Goal: Task Accomplishment & Management: Complete application form

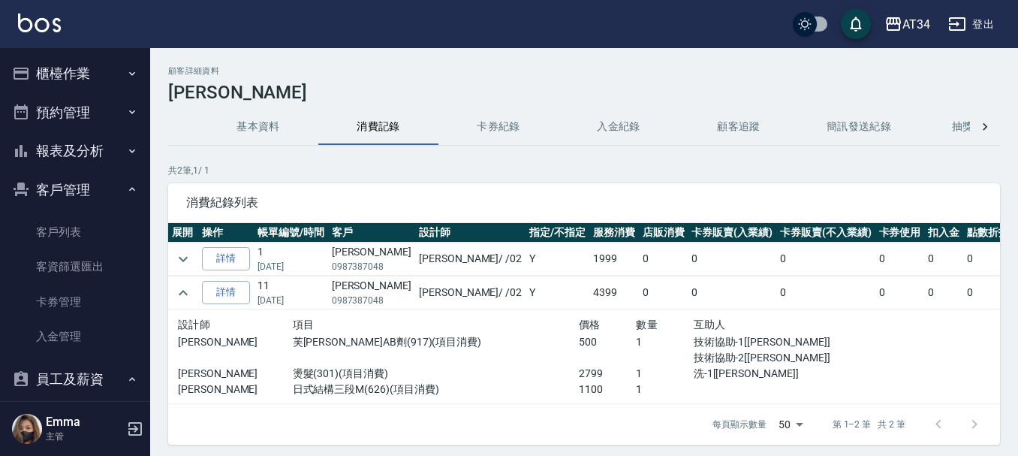
click at [340, 253] on td "[PERSON_NAME] 0987387048" at bounding box center [371, 258] width 87 height 33
click at [338, 253] on td "[PERSON_NAME] 0987387048" at bounding box center [371, 258] width 87 height 33
click at [336, 252] on td "[PERSON_NAME] 0987387048" at bounding box center [371, 258] width 87 height 33
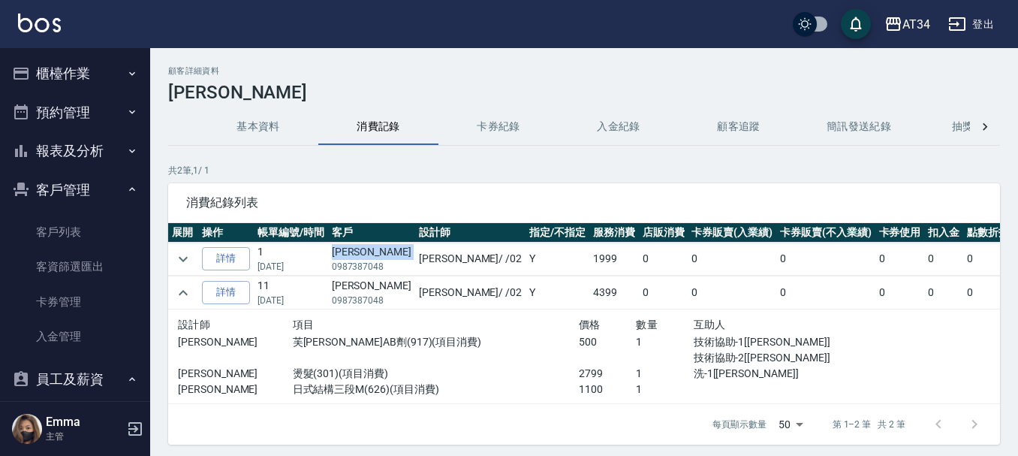
click at [336, 252] on td "[PERSON_NAME] 0987387048" at bounding box center [371, 258] width 87 height 33
copy td "[PERSON_NAME]"
click at [65, 56] on button "櫃檯作業" at bounding box center [75, 73] width 138 height 39
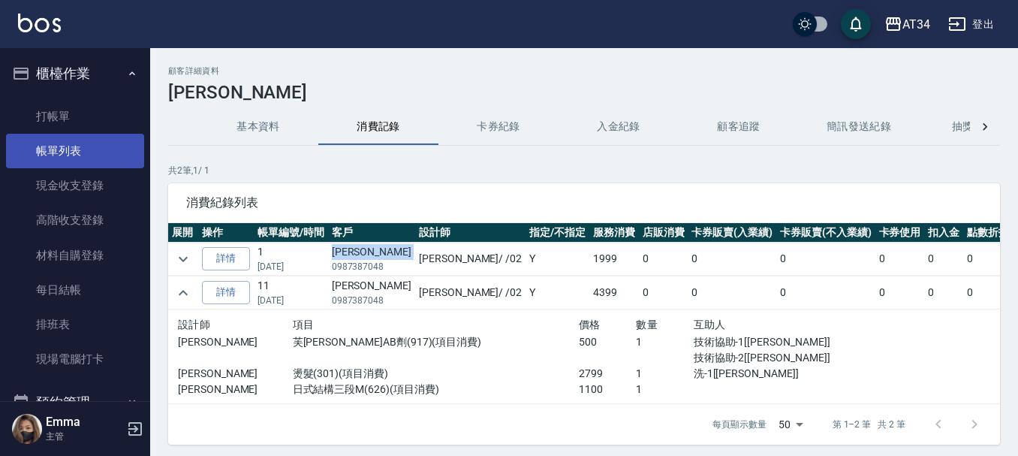
click at [61, 147] on link "帳單列表" at bounding box center [75, 151] width 138 height 35
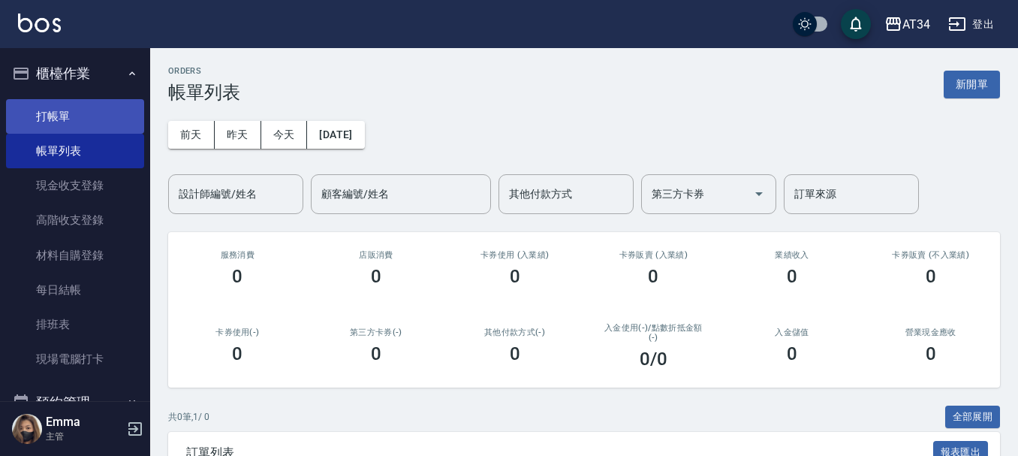
click at [130, 128] on link "打帳單" at bounding box center [75, 116] width 138 height 35
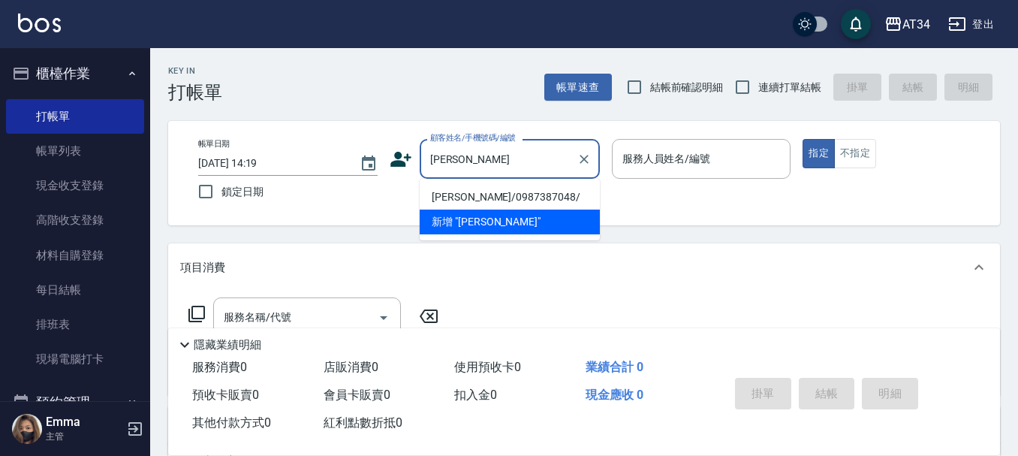
click at [532, 188] on li "[PERSON_NAME]/0987387048/" at bounding box center [509, 197] width 180 height 25
type input "[PERSON_NAME]/0987387048/"
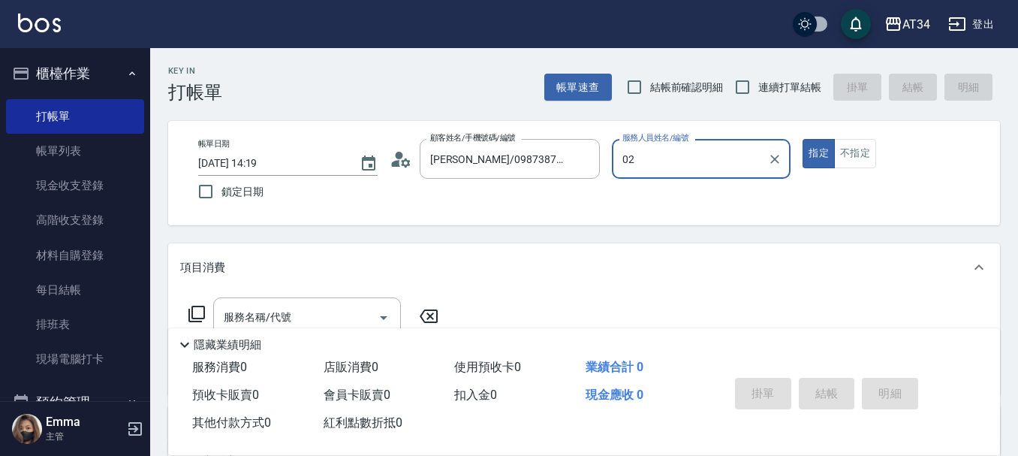
type input "[PERSON_NAME]-02"
type button "true"
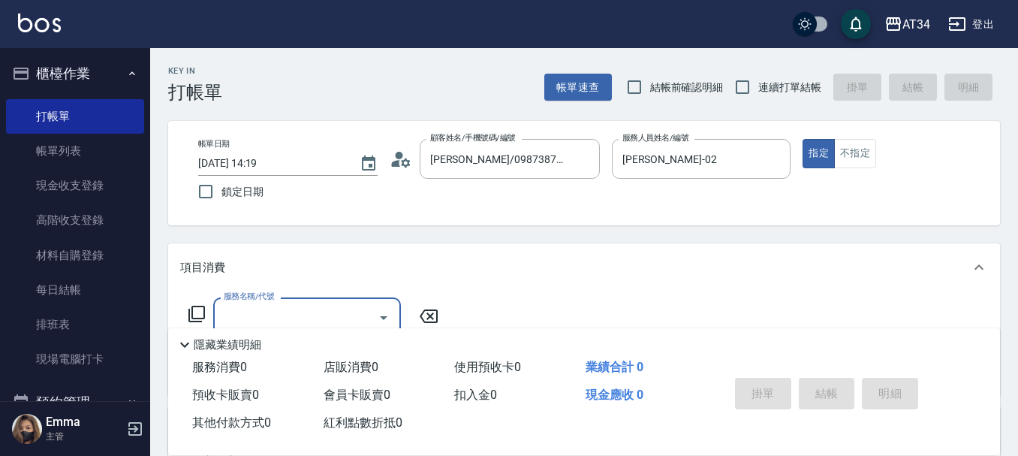
scroll to position [75, 0]
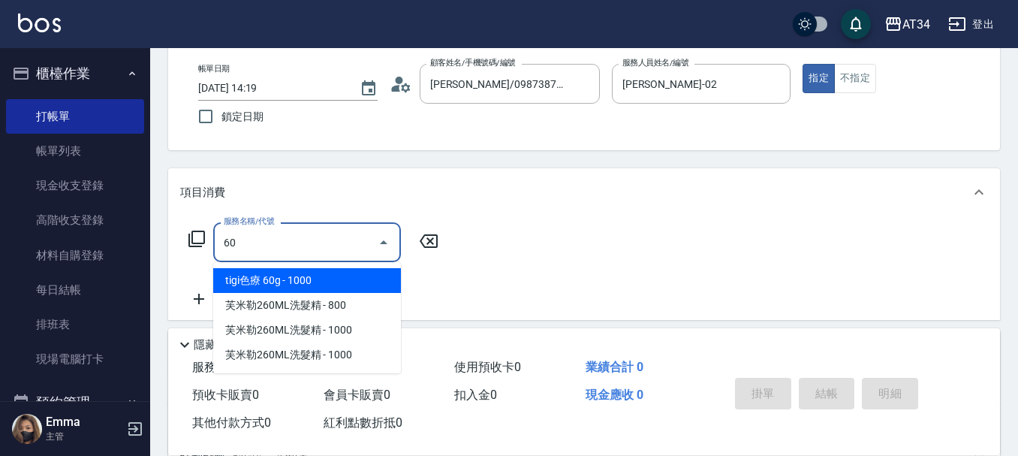
type input "602"
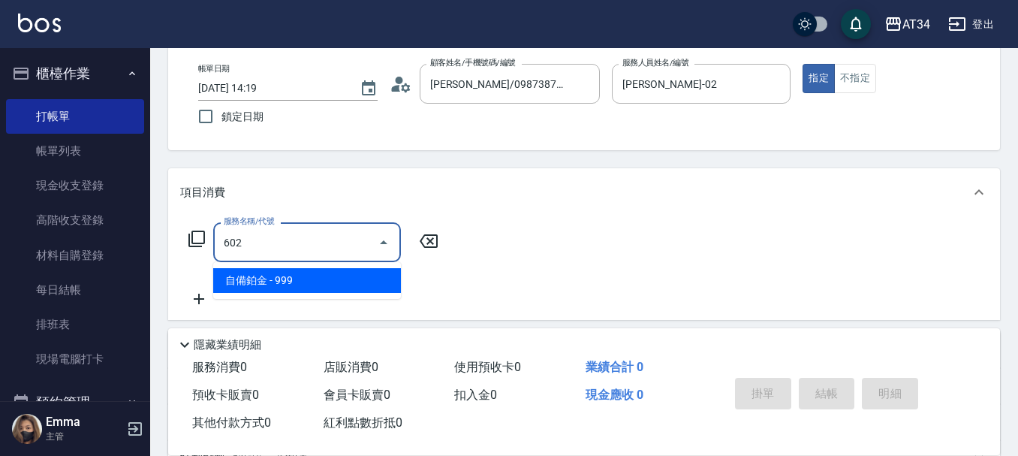
type input "90"
type input "自備鉑金(602)"
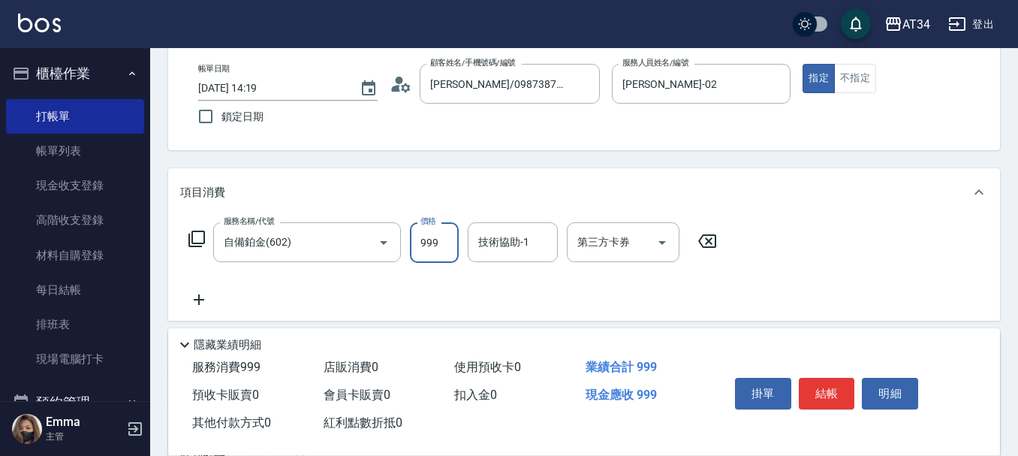
type input "1"
type input "0"
type input "180"
type input "1800"
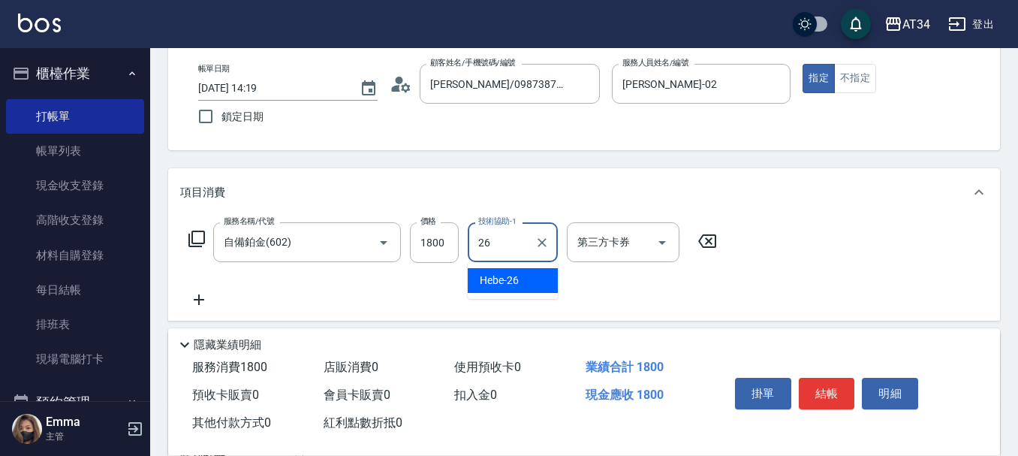
type input "Hebe-26"
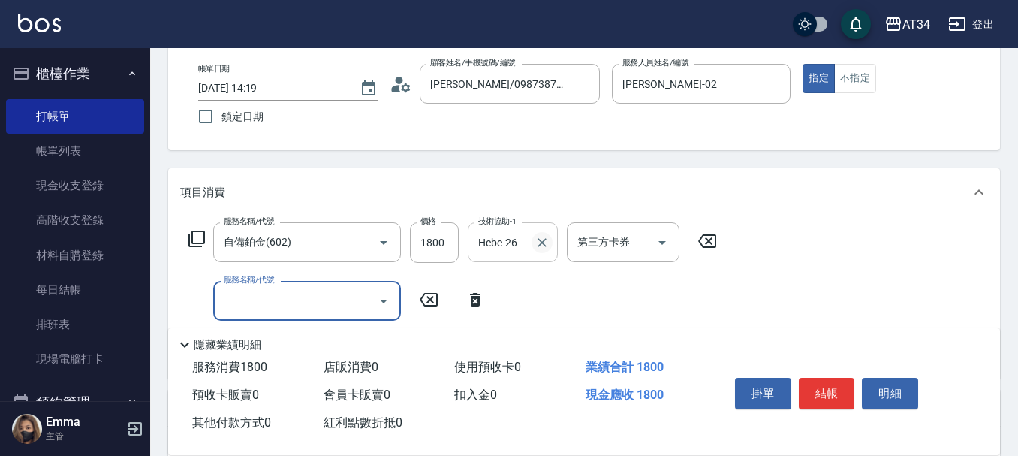
click at [543, 244] on icon "Clear" at bounding box center [541, 242] width 15 height 15
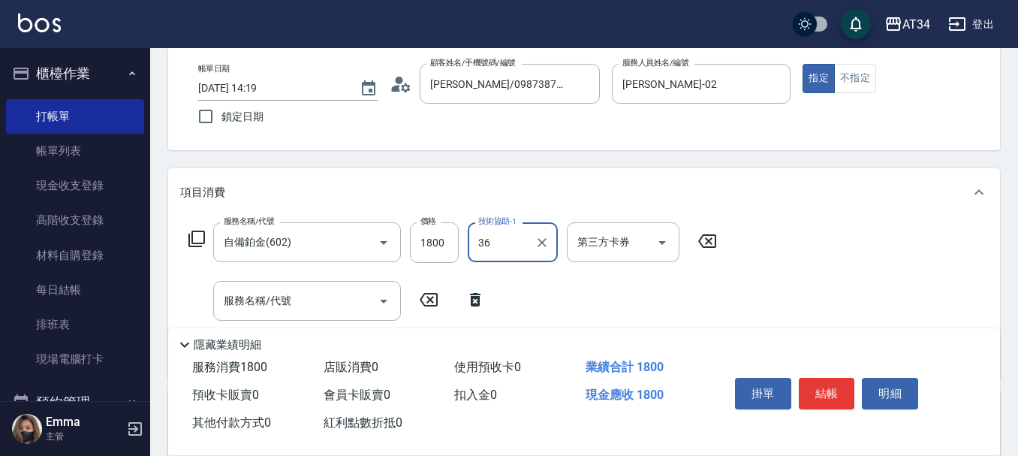
type input "[PERSON_NAME]-36"
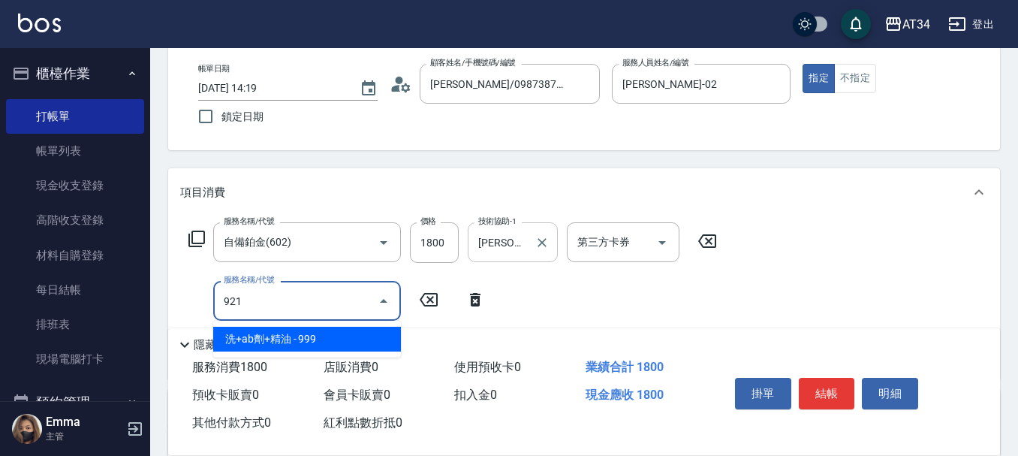
type input "921"
type input "270"
type input "洗+ab劑+精油(921)"
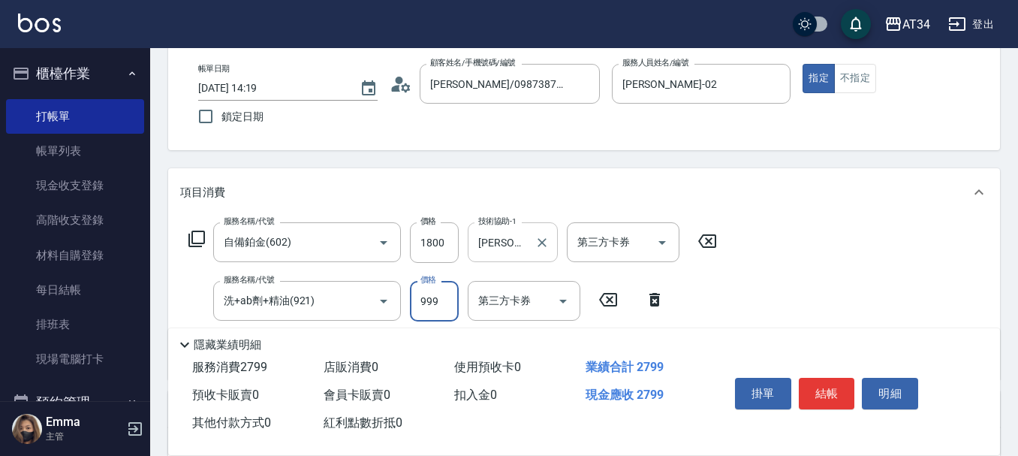
type input "7"
type input "180"
type input "799"
type input "250"
type input "799"
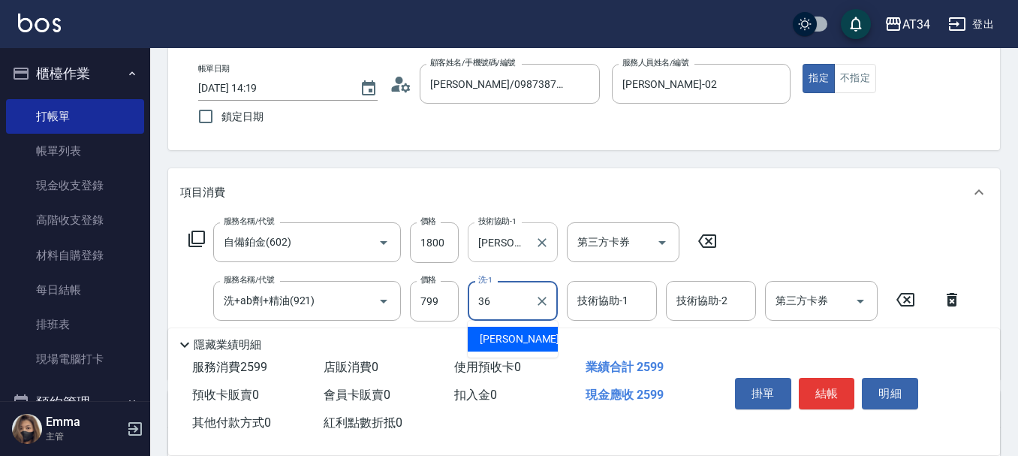
type input "[PERSON_NAME]-36"
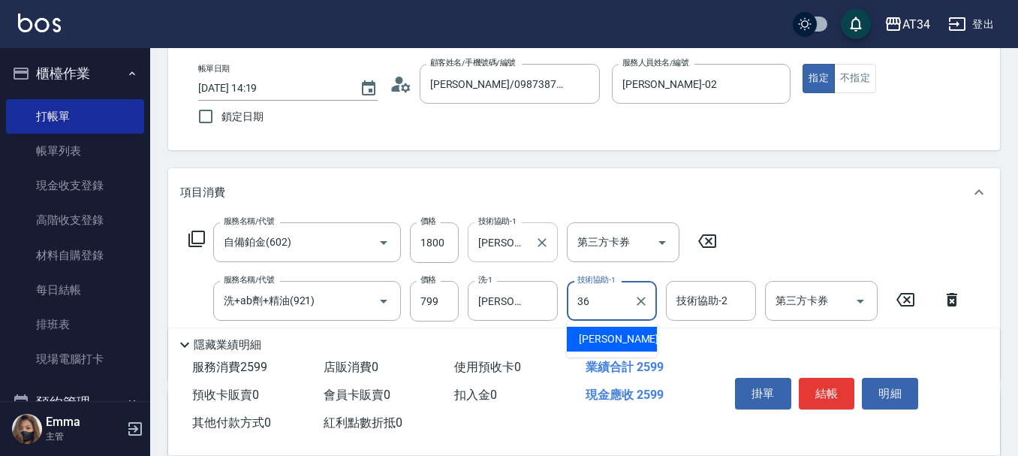
type input "[PERSON_NAME]-36"
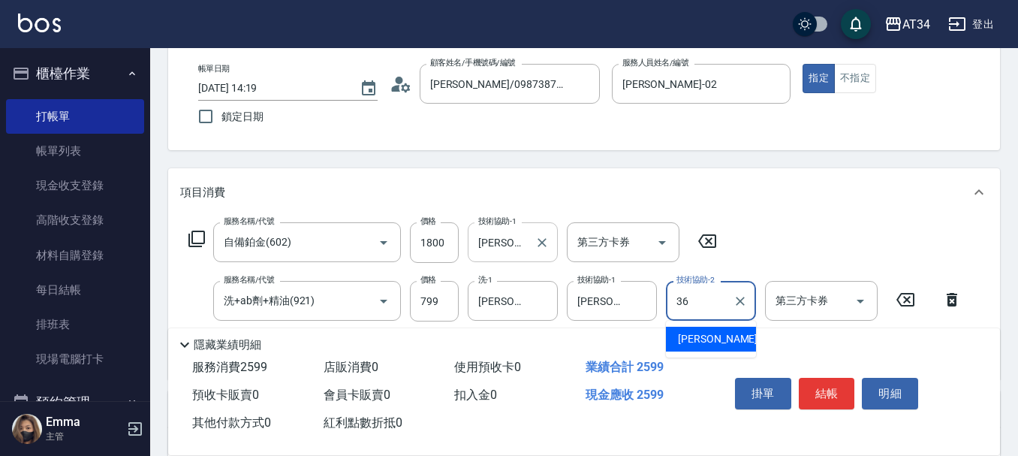
type input "[PERSON_NAME]-36"
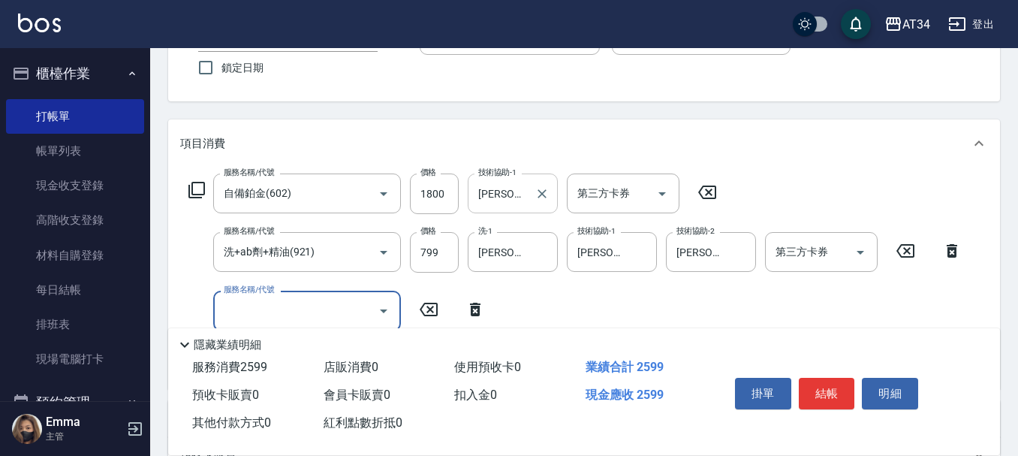
scroll to position [150, 0]
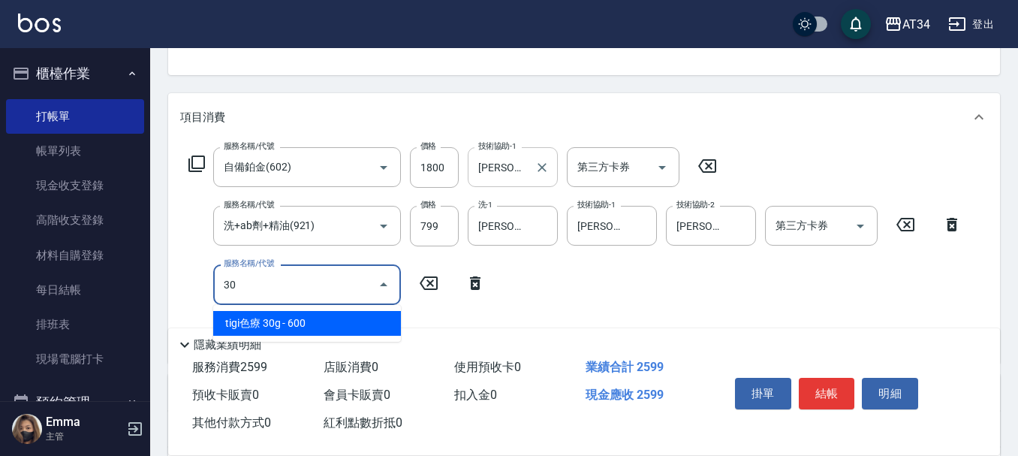
type input "301"
type input "400"
type input "燙髮(301)"
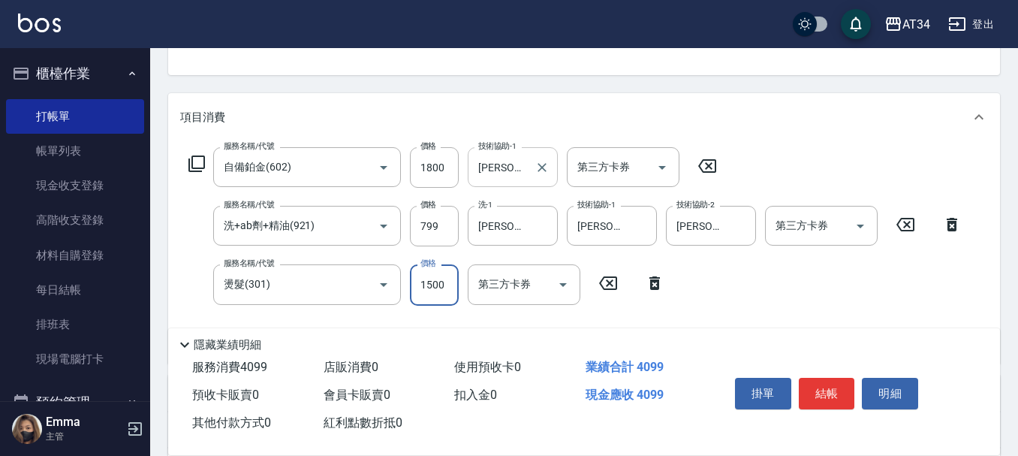
type input "2"
type input "260"
type input "252"
type input "280"
type input "2520"
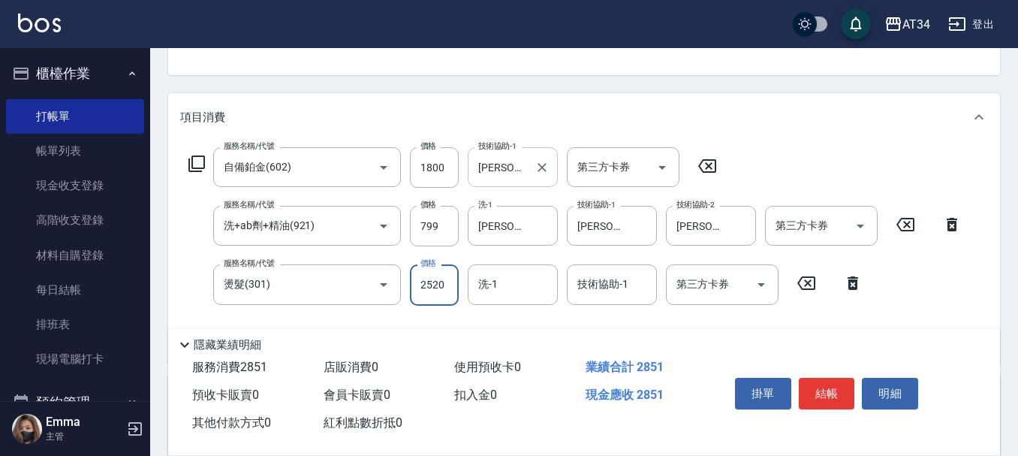
type input "510"
type input "2520"
type input "[PERSON_NAME]-36"
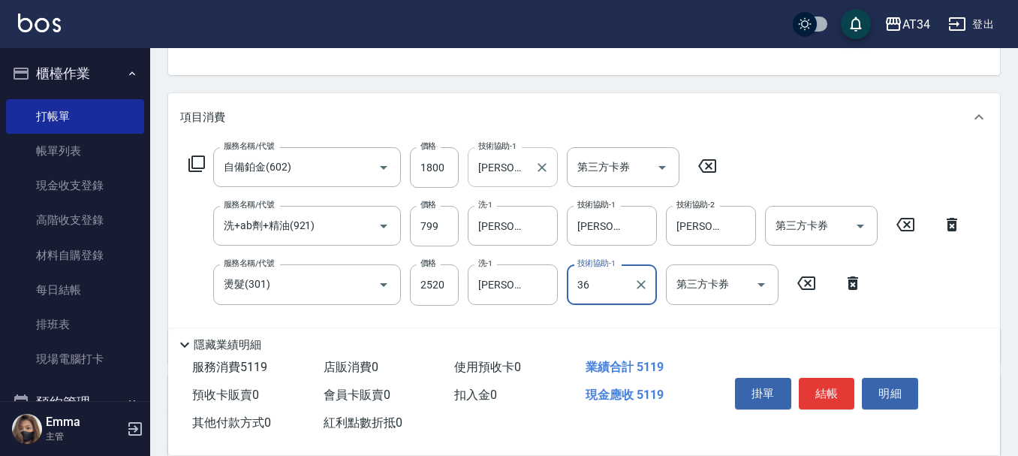
type input "[PERSON_NAME]-36"
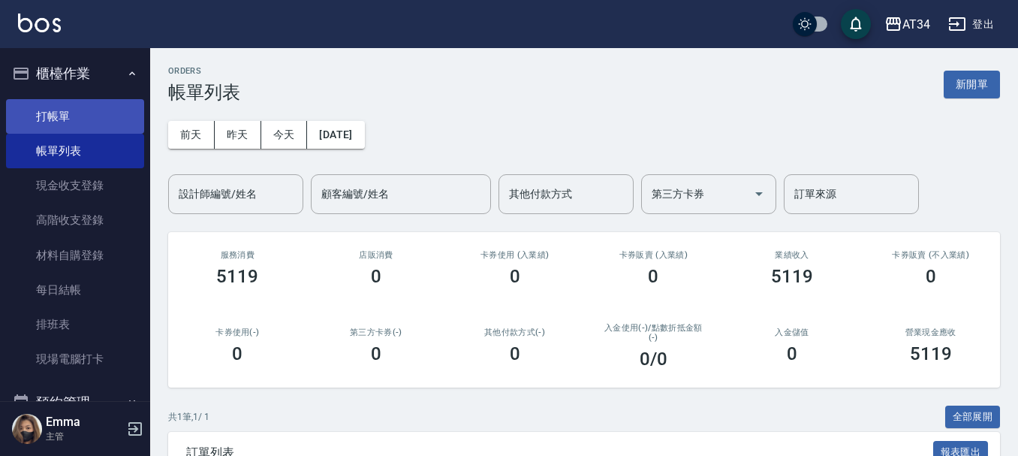
click at [68, 110] on link "打帳單" at bounding box center [75, 116] width 138 height 35
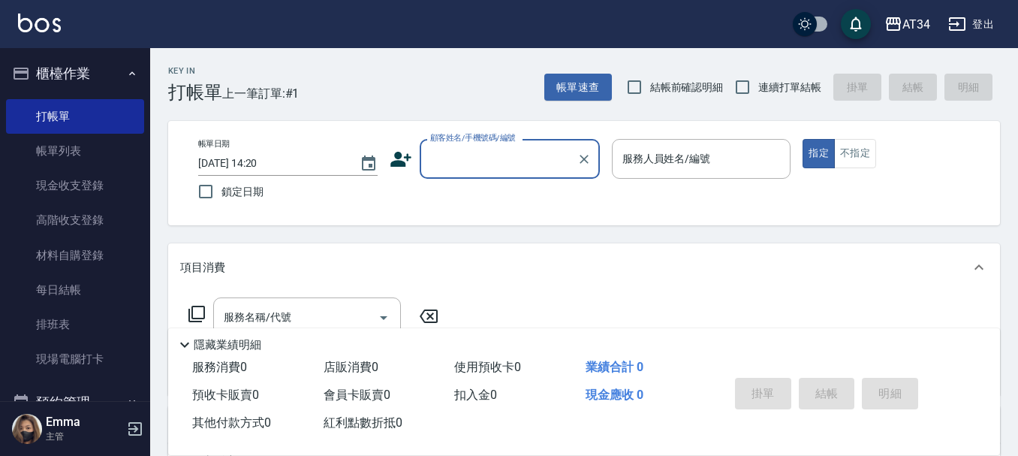
click at [405, 161] on icon at bounding box center [400, 159] width 23 height 23
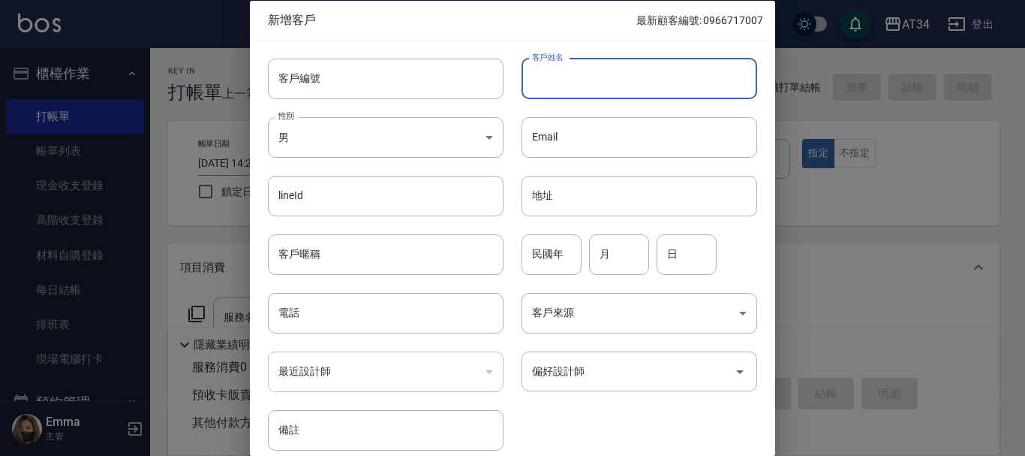
click at [591, 74] on input "客戶姓名" at bounding box center [640, 78] width 236 height 41
type input "ㄌ"
type input "[PERSON_NAME]"
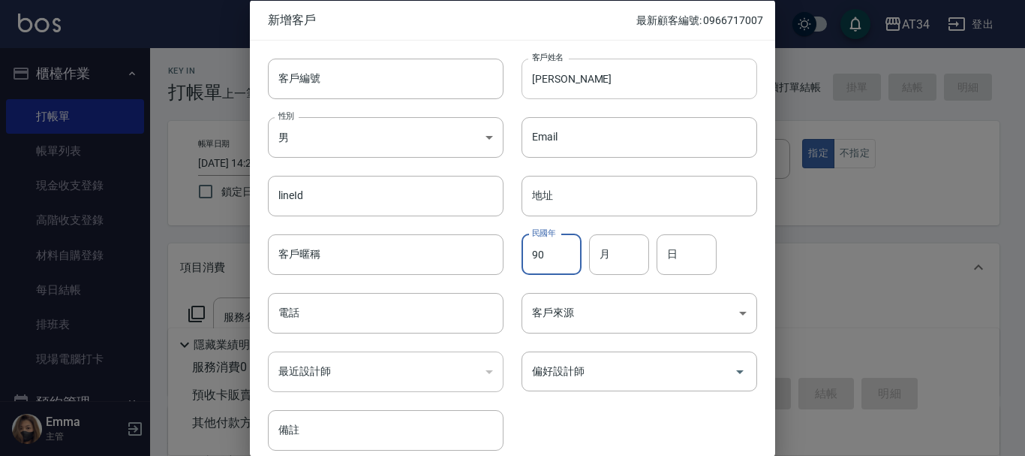
type input "90"
type input "11"
type input "29"
click at [289, 376] on div "​" at bounding box center [386, 371] width 236 height 41
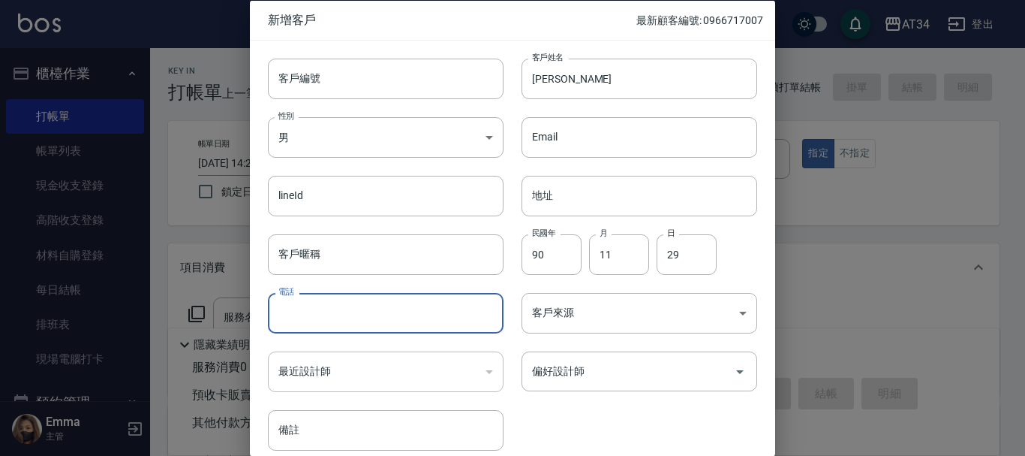
click at [329, 327] on input "電話" at bounding box center [386, 313] width 236 height 41
click at [612, 386] on div "偏好設計師" at bounding box center [640, 371] width 236 height 40
type input "0966022062"
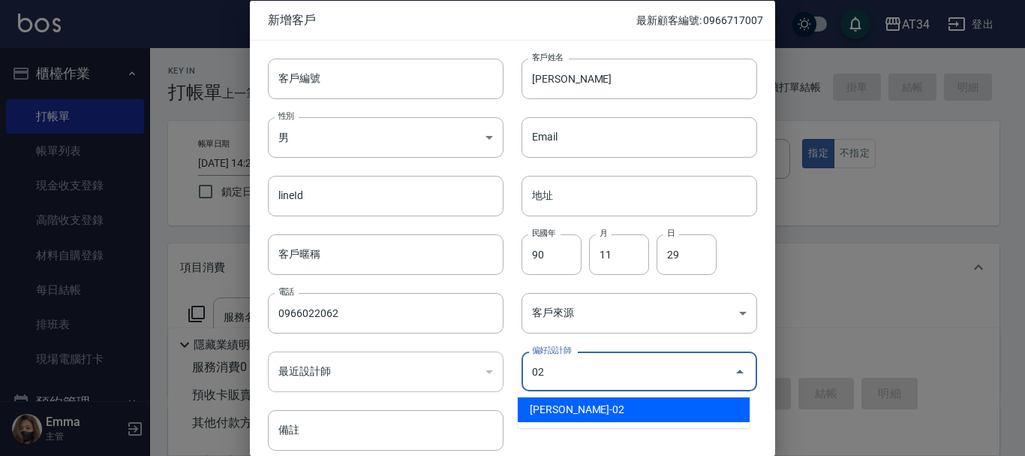
type input "[PERSON_NAME]"
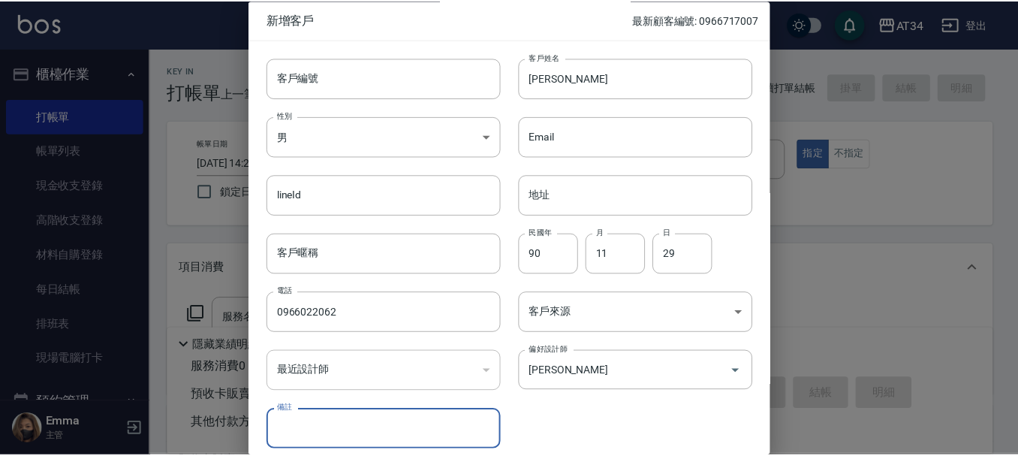
scroll to position [65, 0]
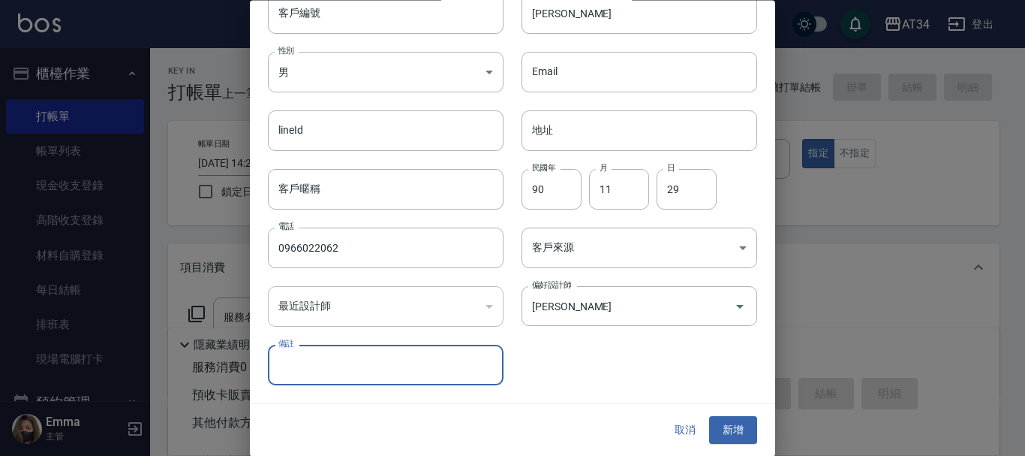
click at [717, 431] on button "新增" at bounding box center [733, 430] width 48 height 28
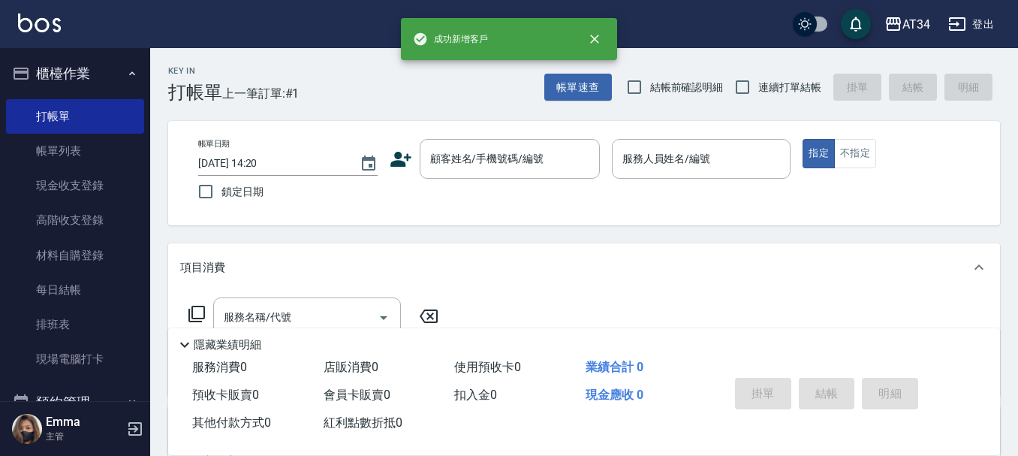
click at [484, 133] on div "帳單日期 [DATE] 14:20 鎖定日期 顧客姓名/手機號碼/編號 顧客姓名/手機號碼/編號 服務人員姓名/編號 服務人員姓名/編號 指定 不指定" at bounding box center [583, 173] width 831 height 104
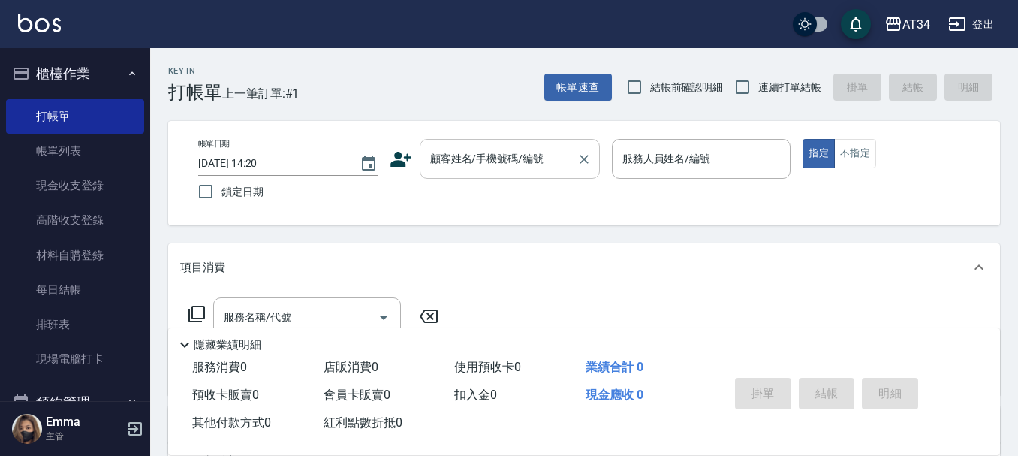
click at [481, 159] on div "顧客姓名/手機號碼/編號 顧客姓名/手機號碼/編號" at bounding box center [509, 159] width 180 height 40
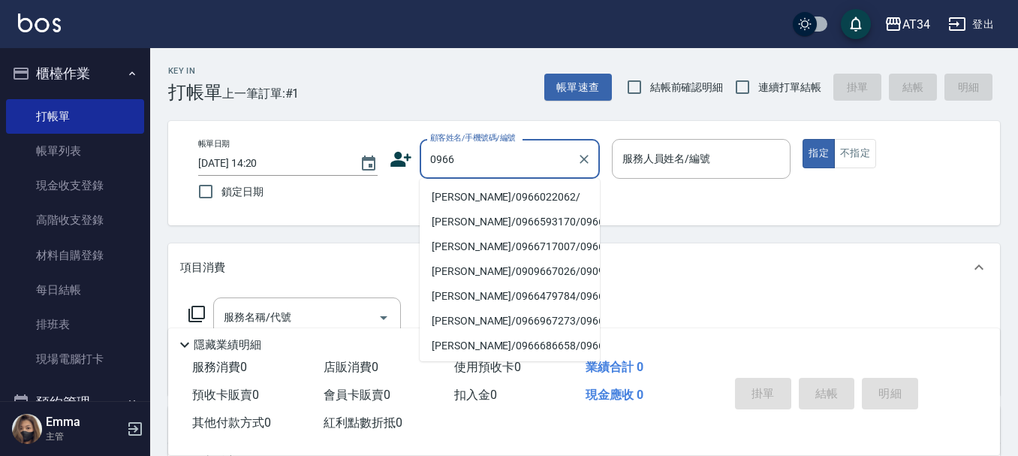
click at [468, 188] on li "[PERSON_NAME]/0966022062/" at bounding box center [509, 197] width 180 height 25
type input "[PERSON_NAME]/0966022062/"
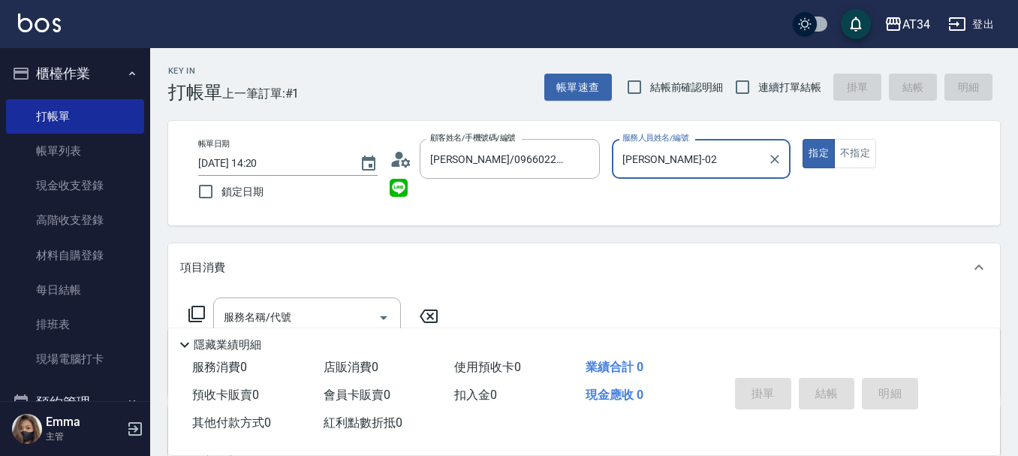
type input "[PERSON_NAME]-02"
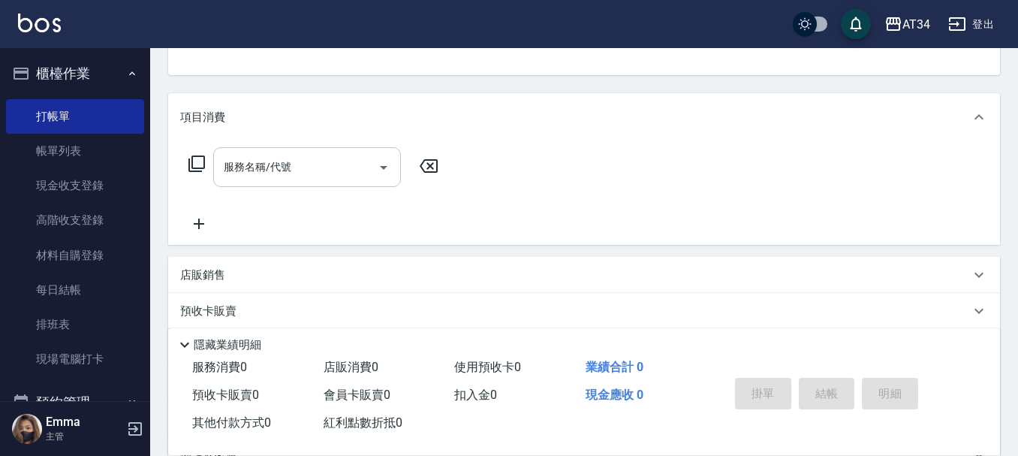
click at [320, 152] on div "服務名稱/代號" at bounding box center [307, 167] width 188 height 40
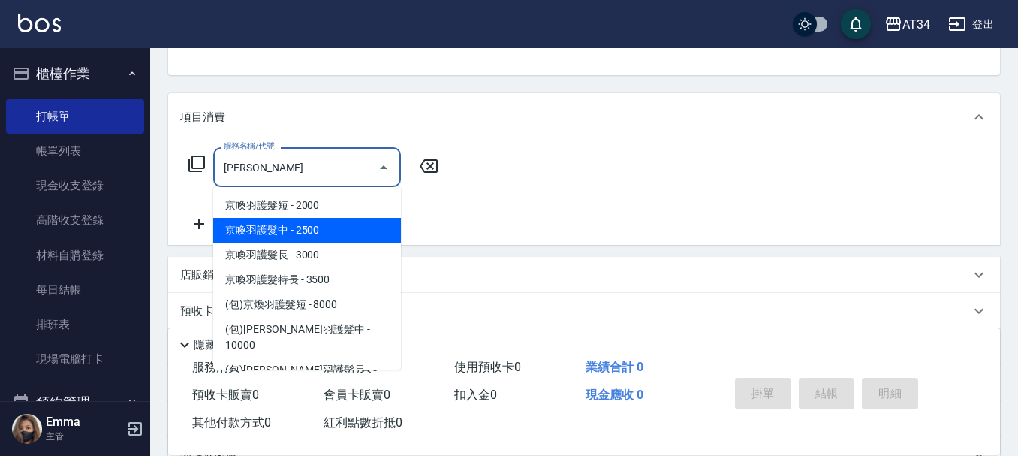
click at [279, 226] on span "京喚羽護髮中 - 2500" at bounding box center [307, 230] width 188 height 25
type input "京喚羽護髮中(630)"
type input "250"
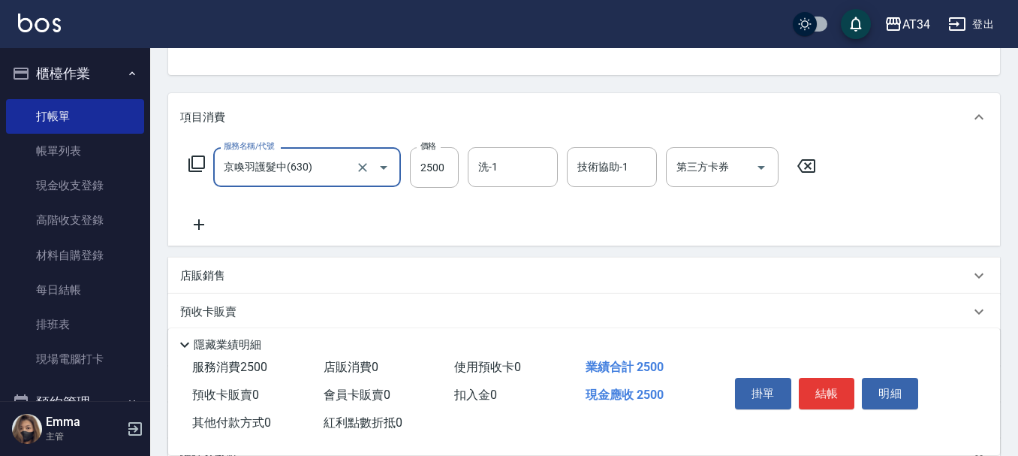
type input "京喚羽護髮中(630)"
click at [427, 152] on label "價格" at bounding box center [428, 145] width 16 height 11
click at [427, 152] on input "2500" at bounding box center [434, 167] width 49 height 41
type input "2"
type input "0"
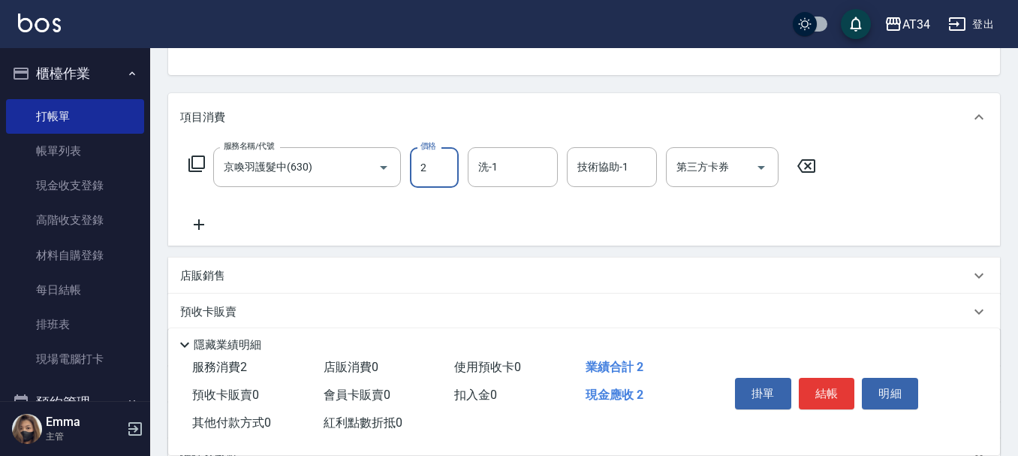
type input "27"
type input "20"
type input "270"
type input "2700"
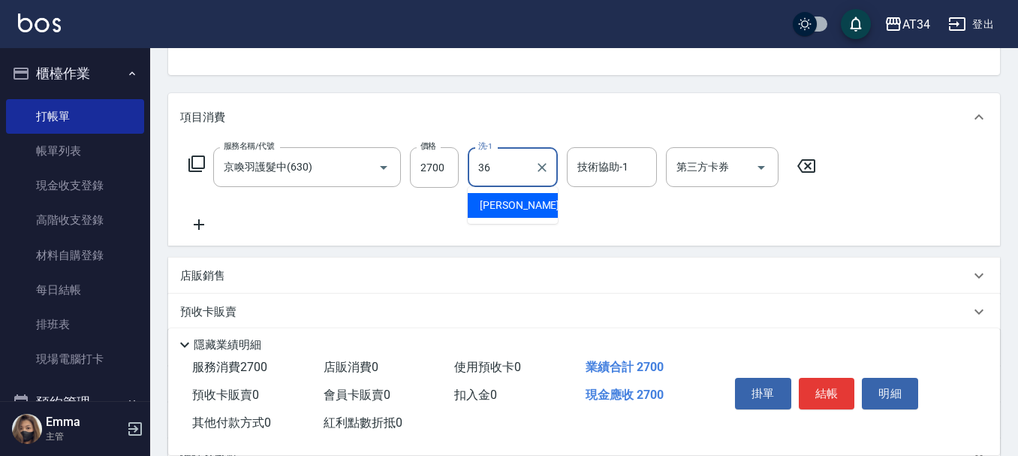
type input "[PERSON_NAME]-36"
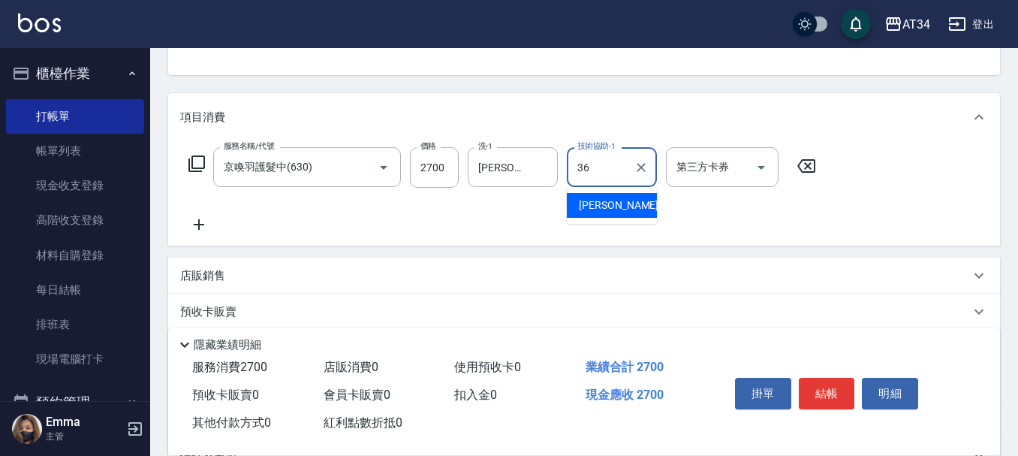
type input "[PERSON_NAME]-36"
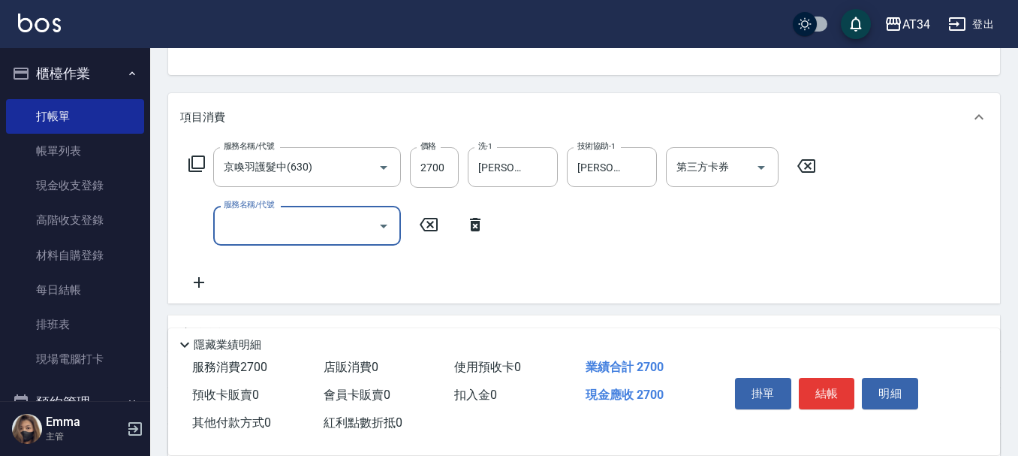
type input "3"
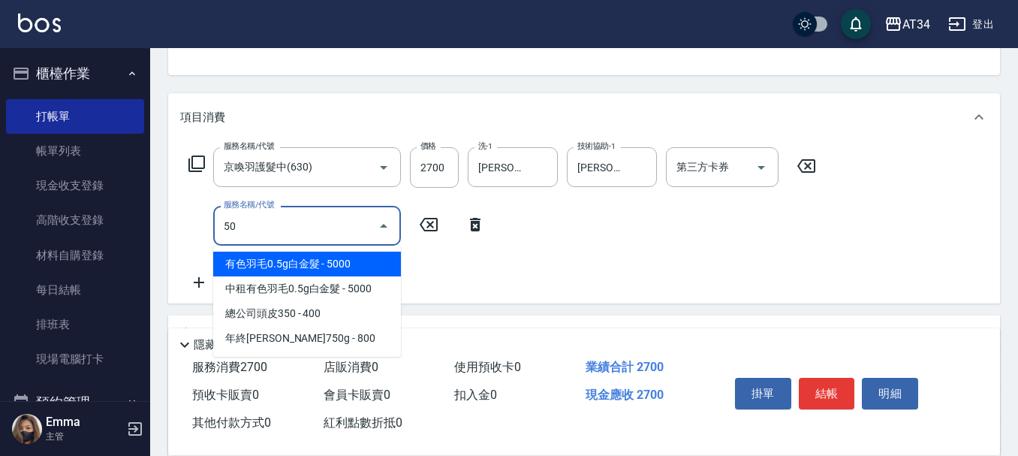
type input "501"
type input "370"
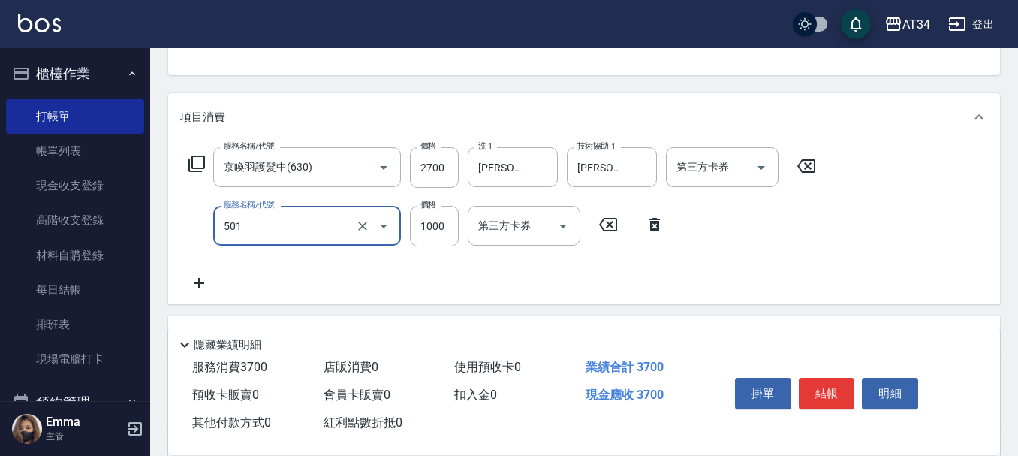
type input "染髮(501)"
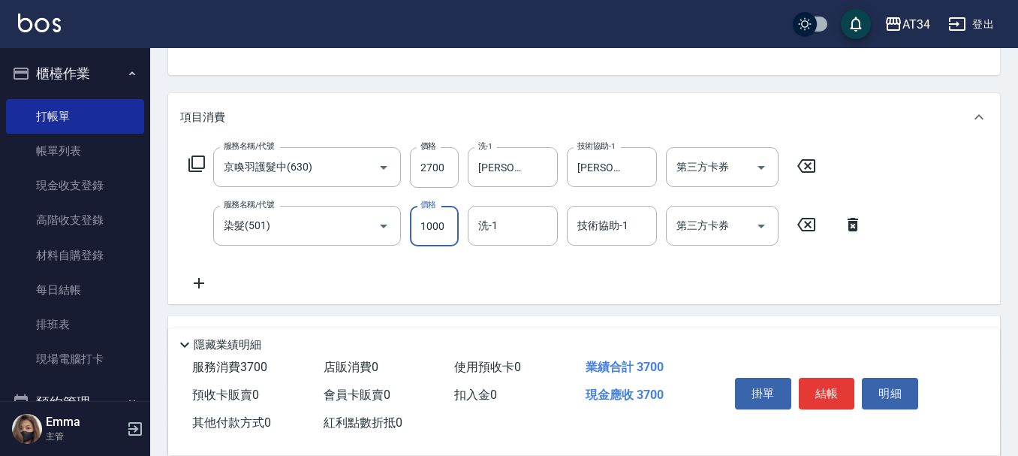
type input "1"
type input "270"
type input "150"
type input "280"
type input "1500"
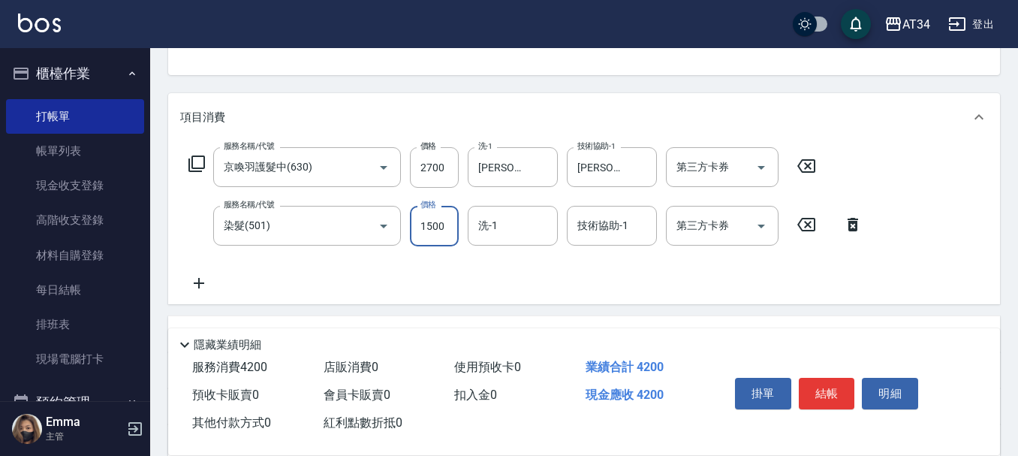
type input "420"
type input "1500"
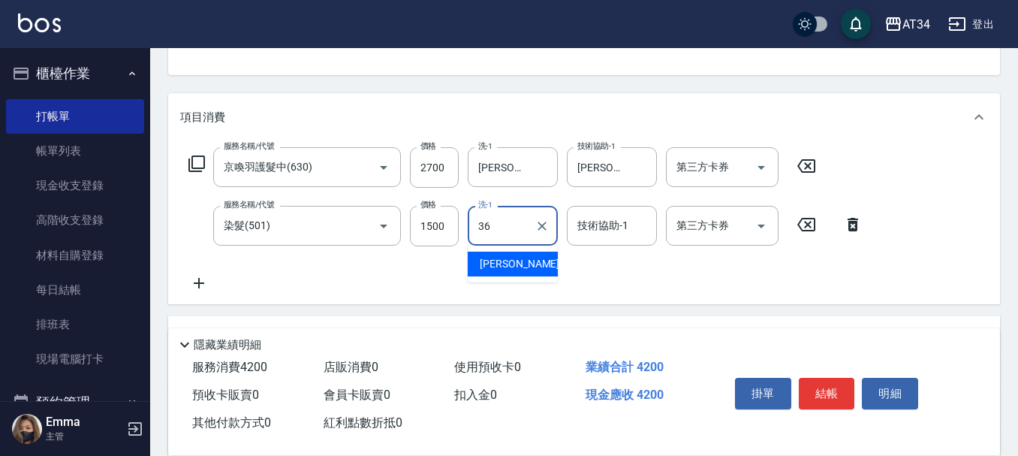
type input "[PERSON_NAME]-36"
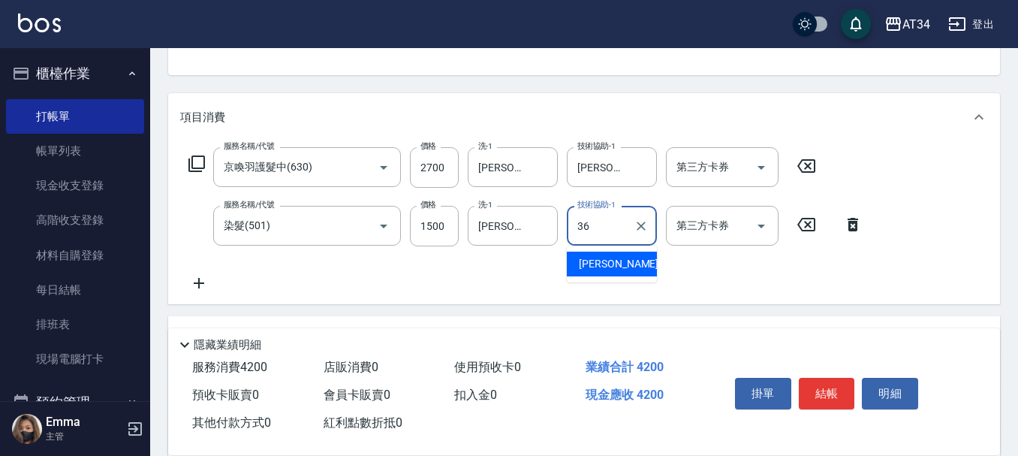
type input "[PERSON_NAME]-36"
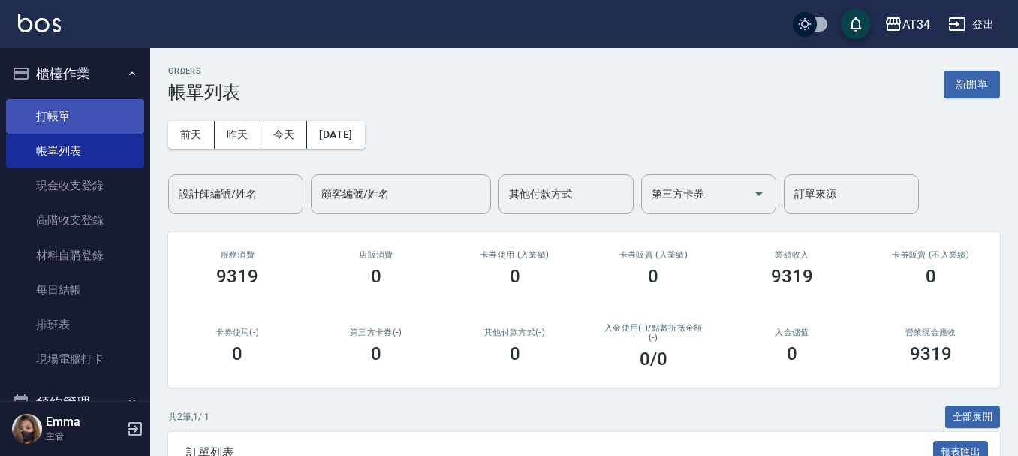
click at [89, 101] on link "打帳單" at bounding box center [75, 116] width 138 height 35
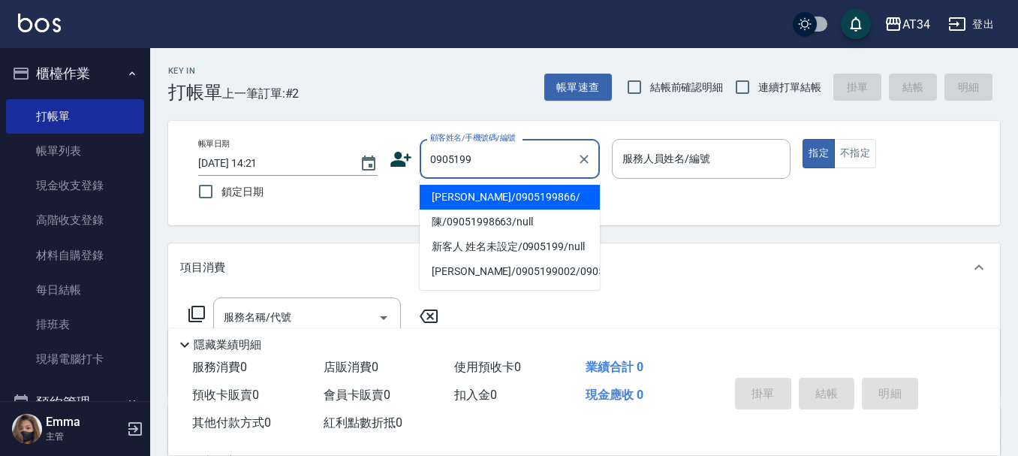
click at [495, 190] on li "[PERSON_NAME]/0905199866/" at bounding box center [509, 197] width 180 height 25
type input "[PERSON_NAME]/0905199866/"
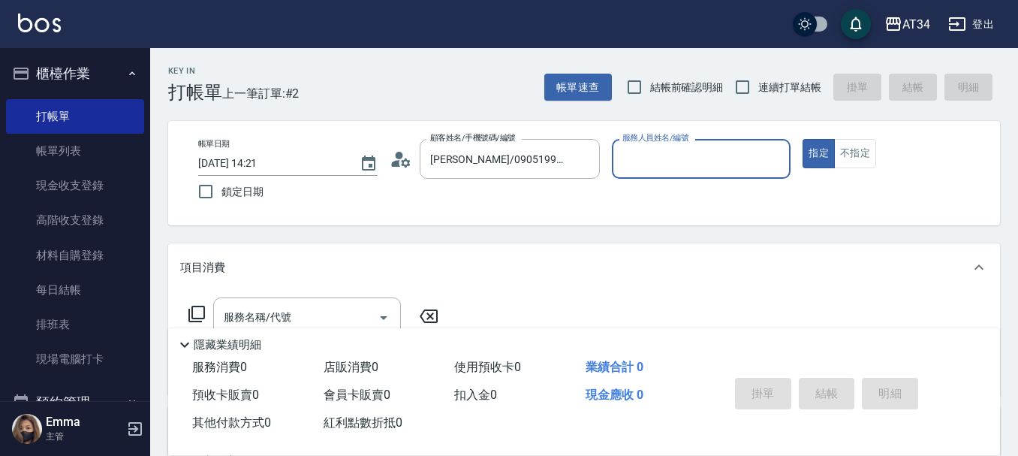
type input "[PERSON_NAME]-02"
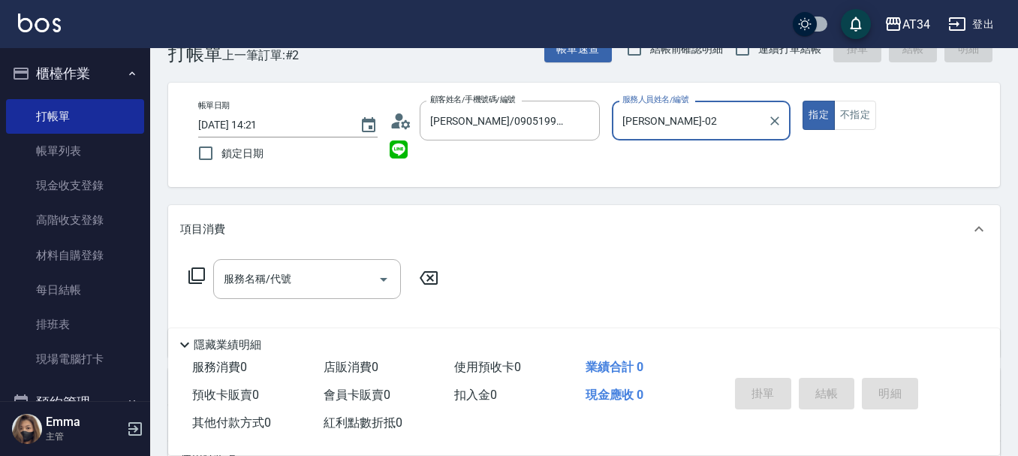
scroll to position [75, 0]
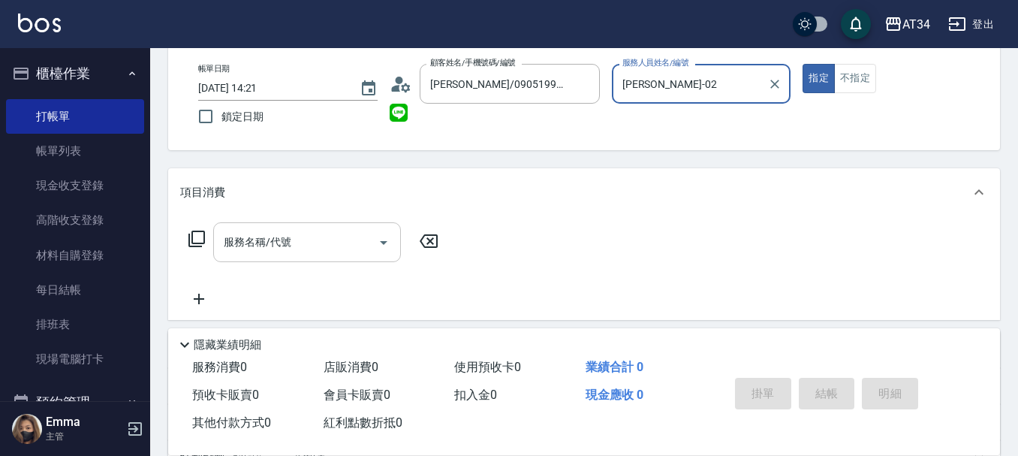
click at [269, 251] on input "服務名稱/代號" at bounding box center [296, 242] width 152 height 26
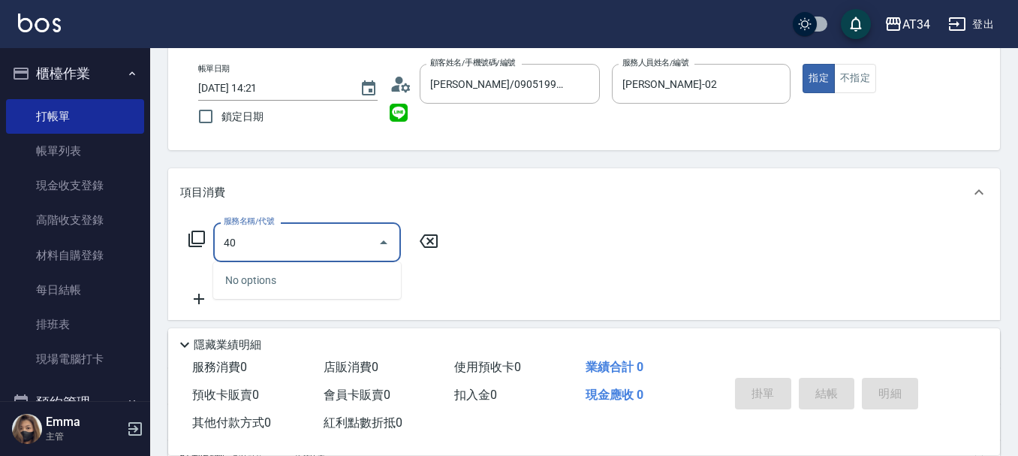
type input "401"
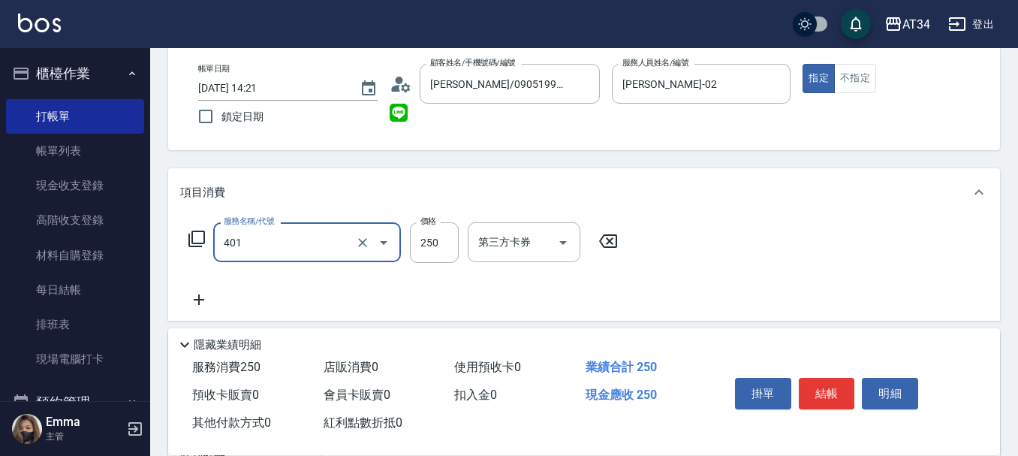
type input "20"
type input "剪髮(401)"
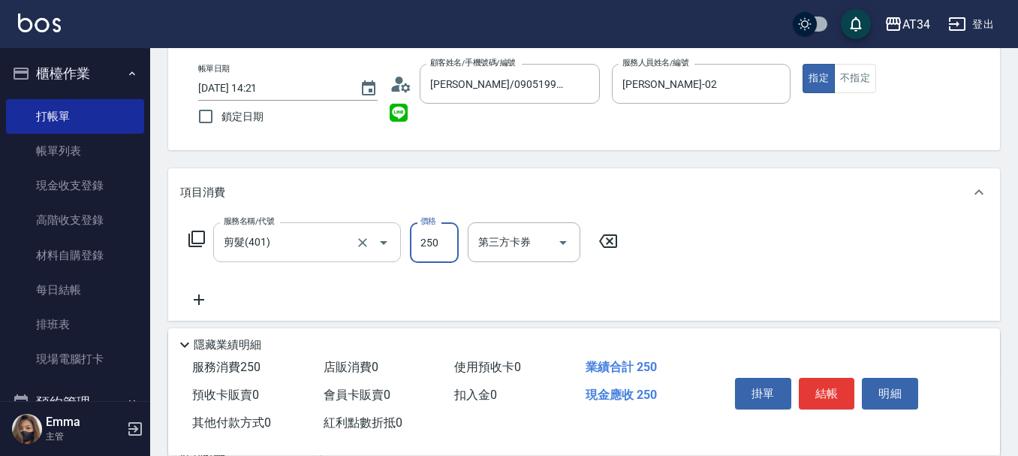
type input "3"
type input "0"
type input "30"
type input "300"
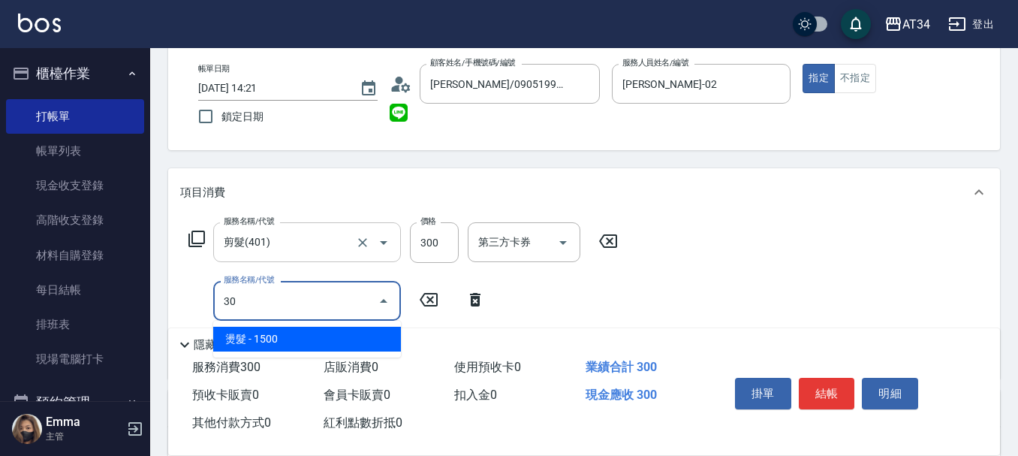
type input "3"
type input "501"
type input "130"
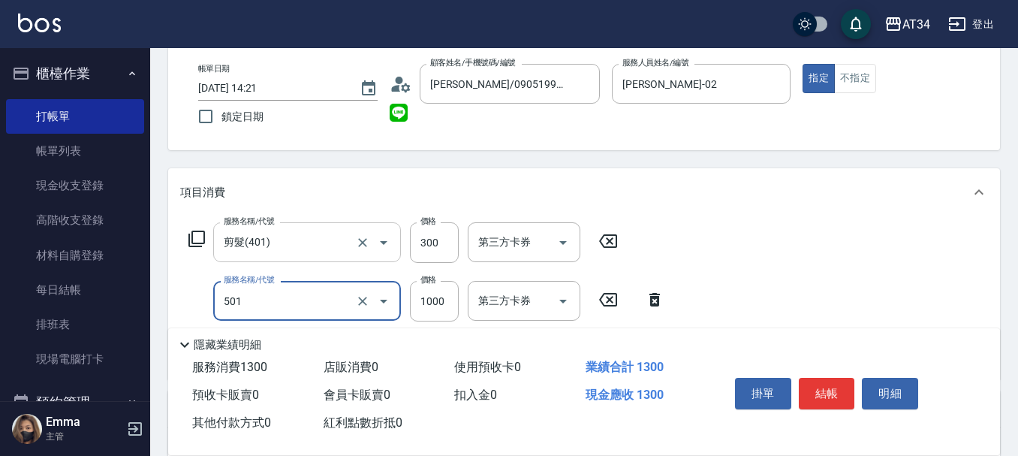
type input "染髮(501)"
type input "2"
type input "30"
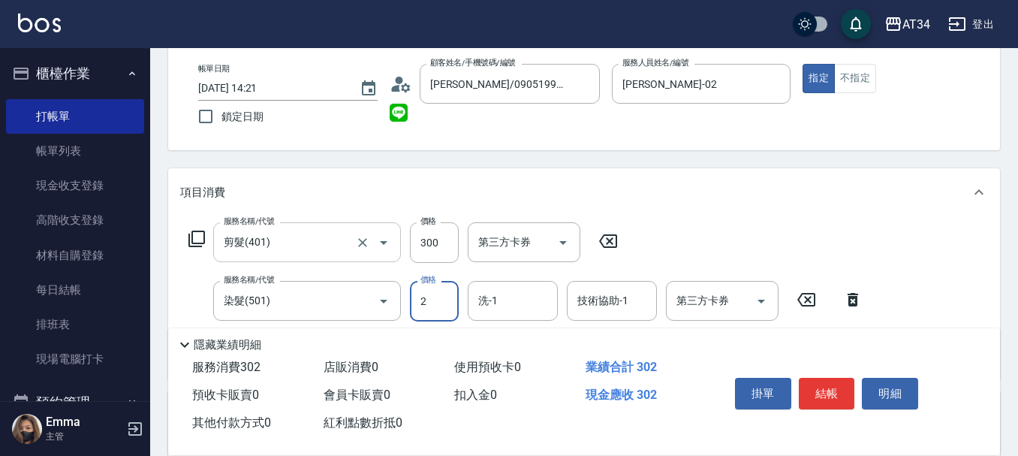
type input "25"
type input "50"
type input "250"
type input "280"
type input "2500"
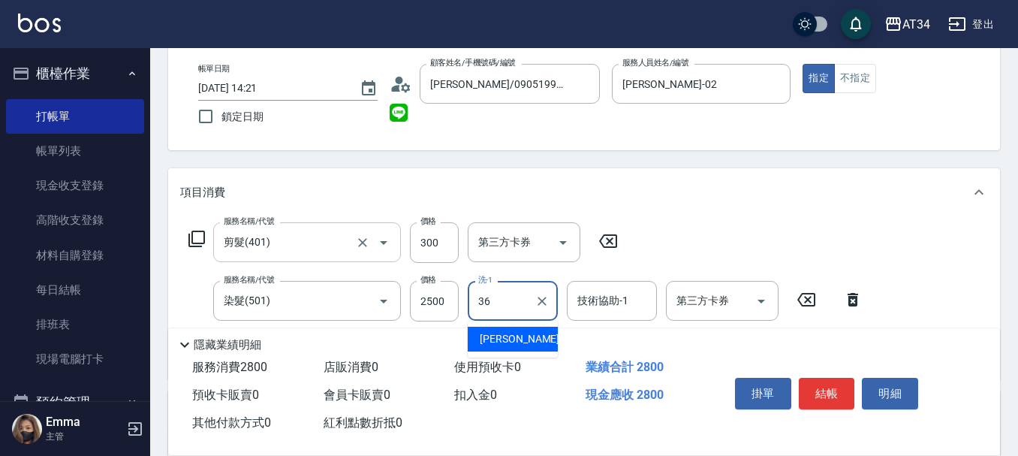
type input "[PERSON_NAME]-36"
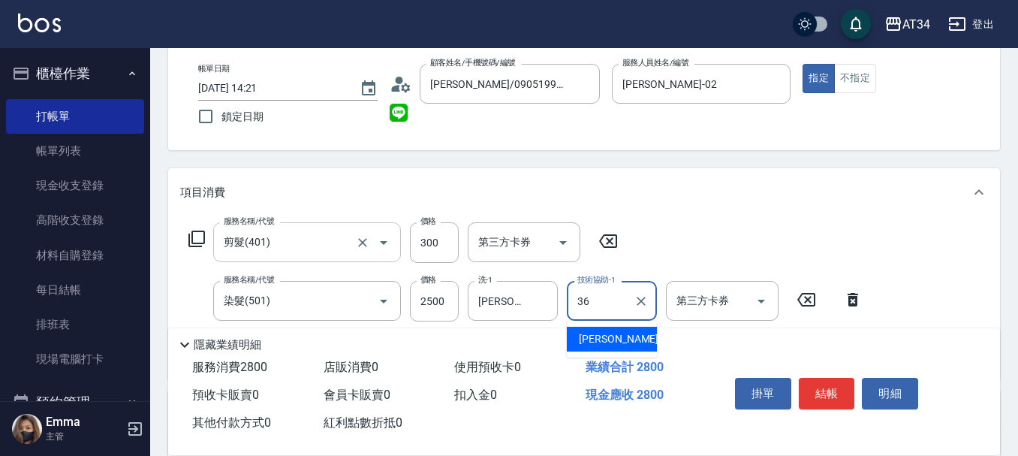
type input "[PERSON_NAME]-36"
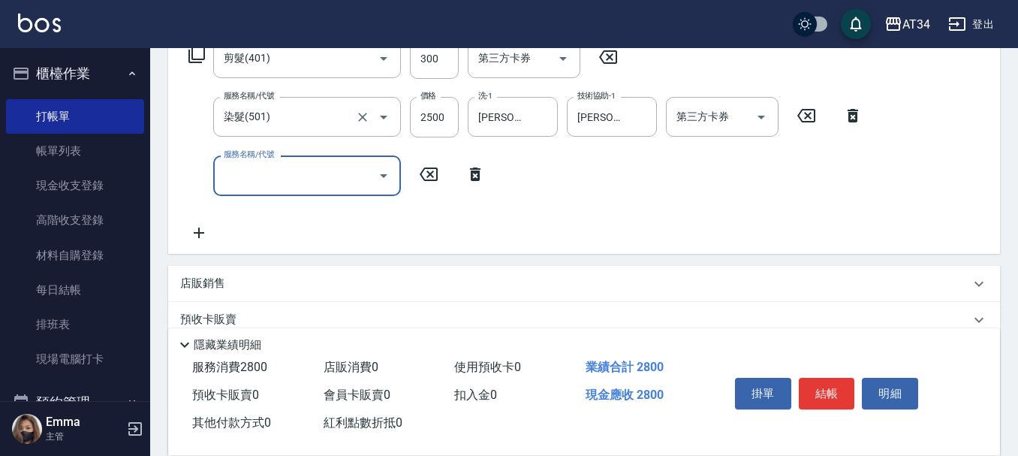
scroll to position [300, 0]
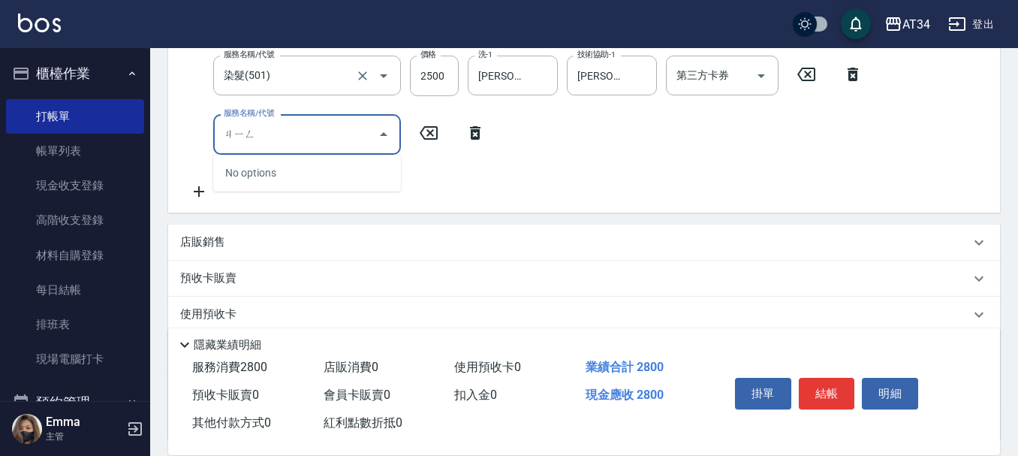
type input "[PERSON_NAME]"
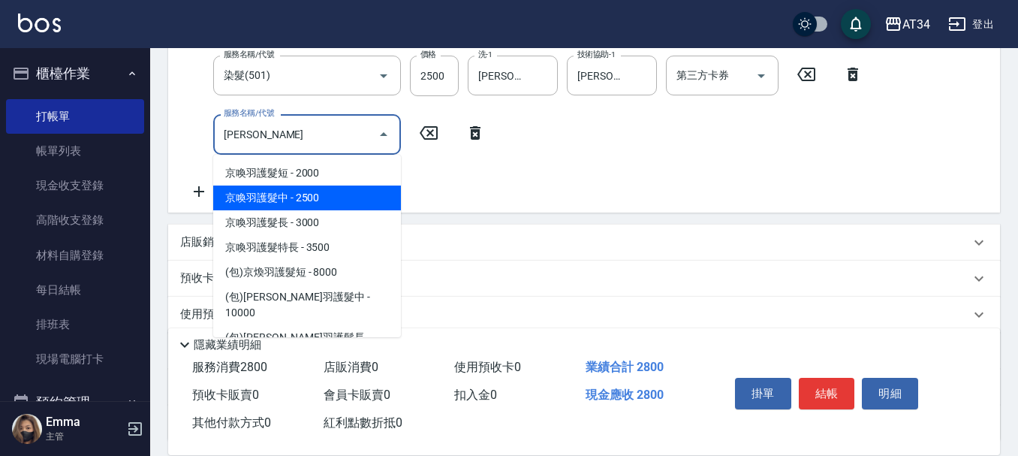
click at [269, 200] on span "京喚羽護髮中 - 2500" at bounding box center [307, 197] width 188 height 25
type input "530"
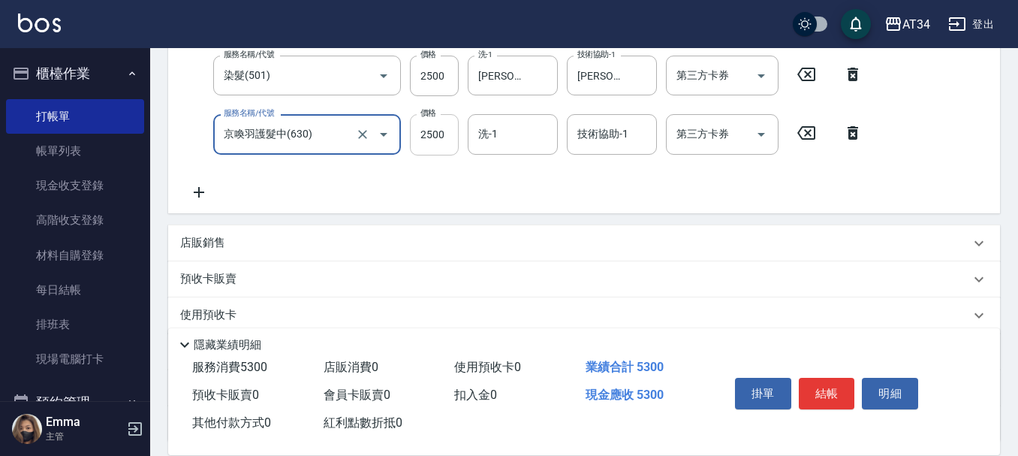
type input "京喚羽護髮中(630)"
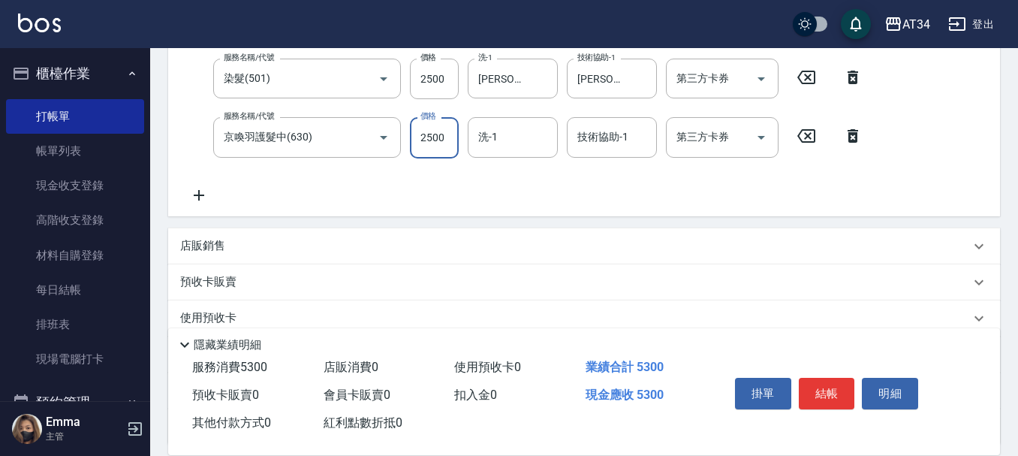
type input "2"
type input "280"
type input "22"
type input "300"
type input "220"
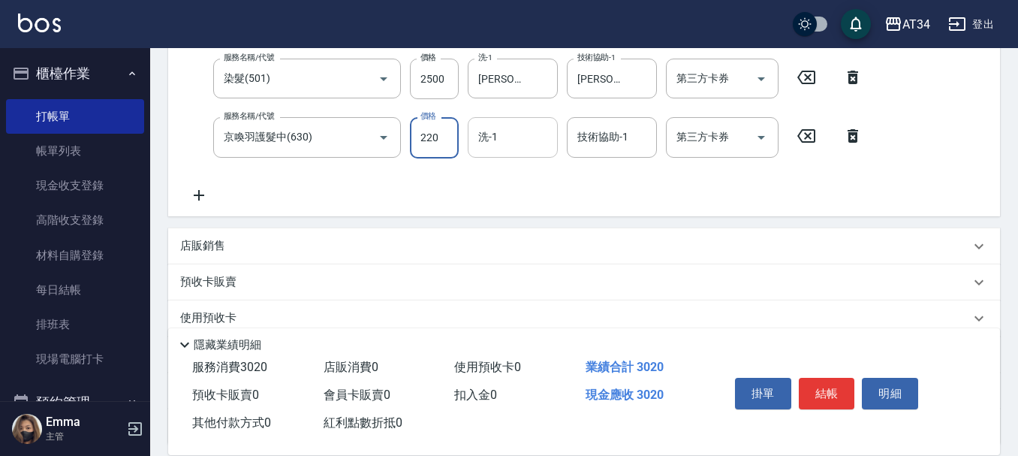
type input "280"
type input "225"
type input "500"
type input "2250"
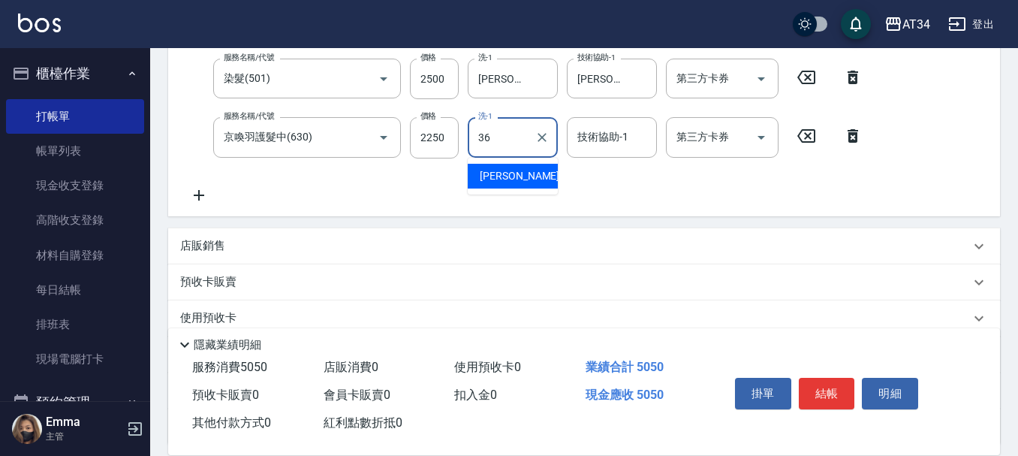
type input "[PERSON_NAME]-36"
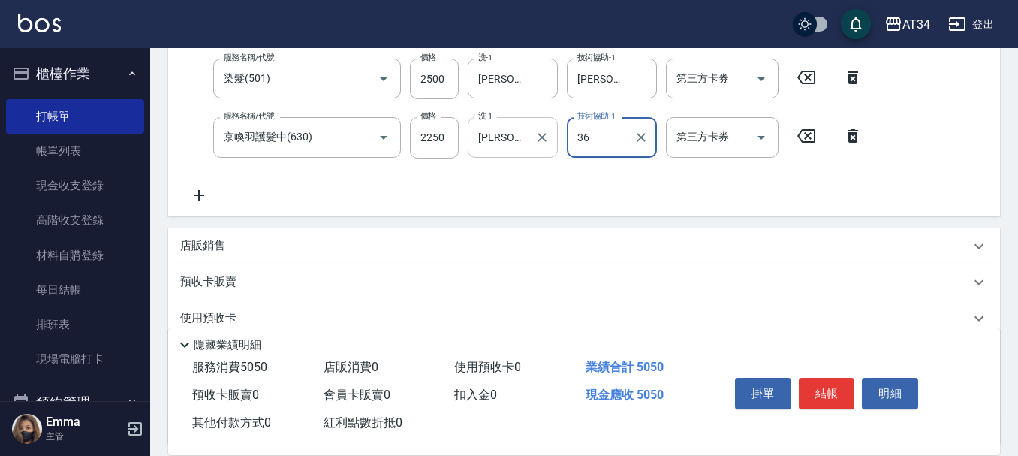
type input "[PERSON_NAME]-36"
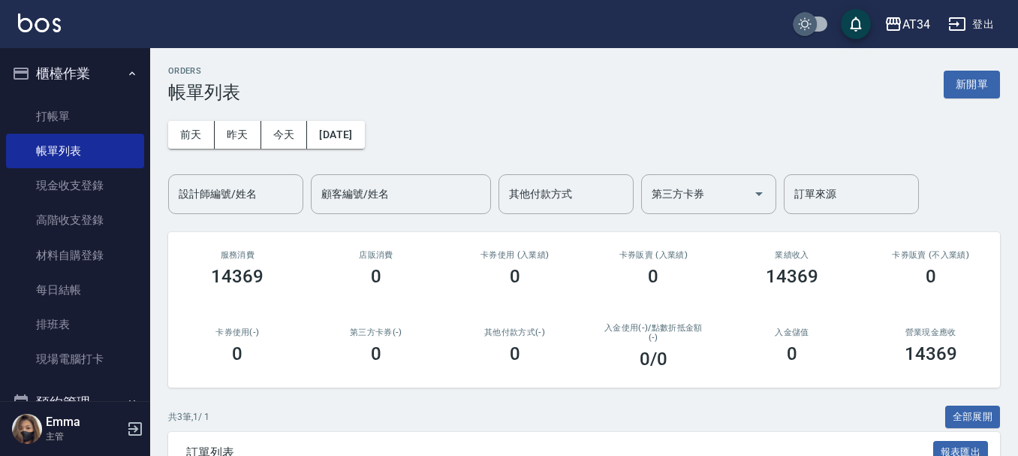
click at [807, 18] on input "checkbox" at bounding box center [804, 24] width 72 height 24
checkbox input "true"
